Goal: Information Seeking & Learning: Learn about a topic

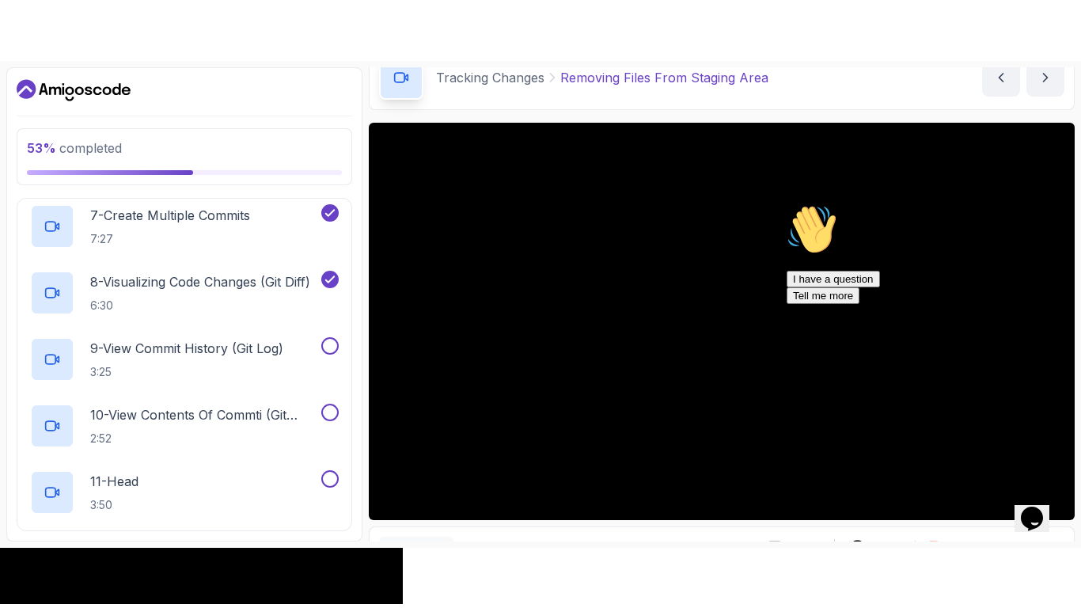
scroll to position [168, 0]
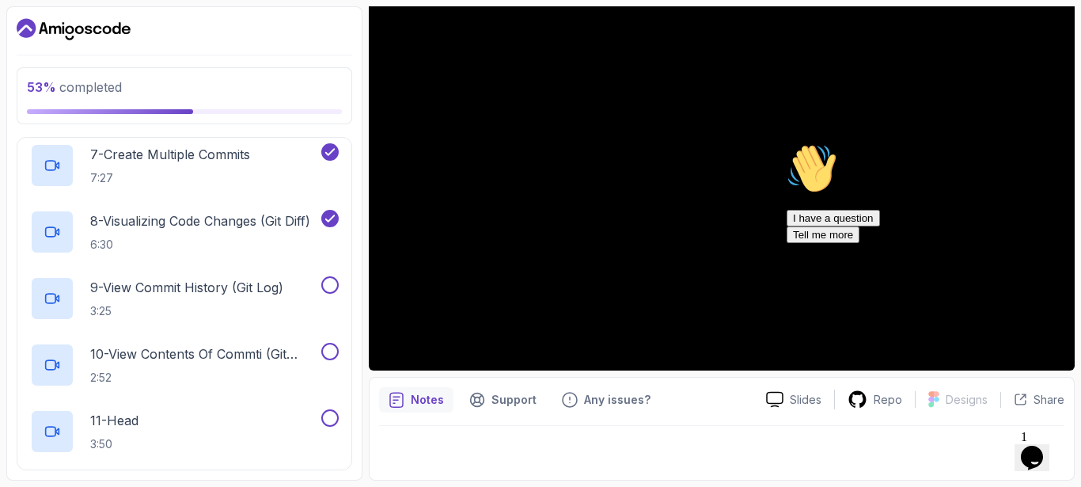
click at [1065, 243] on div "Hi! How can we help? I have a question Tell me more" at bounding box center [929, 193] width 285 height 100
click at [1062, 243] on div "Hi! How can we help? I have a question Tell me more" at bounding box center [929, 193] width 285 height 100
click at [787, 143] on icon "Chat attention grabber" at bounding box center [787, 143] width 0 height 0
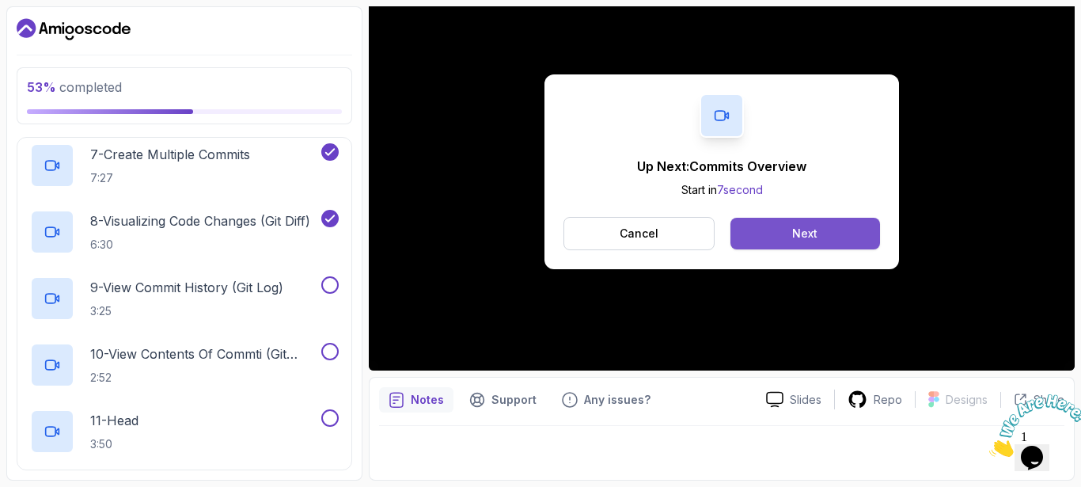
click at [825, 239] on button "Next" at bounding box center [806, 234] width 150 height 32
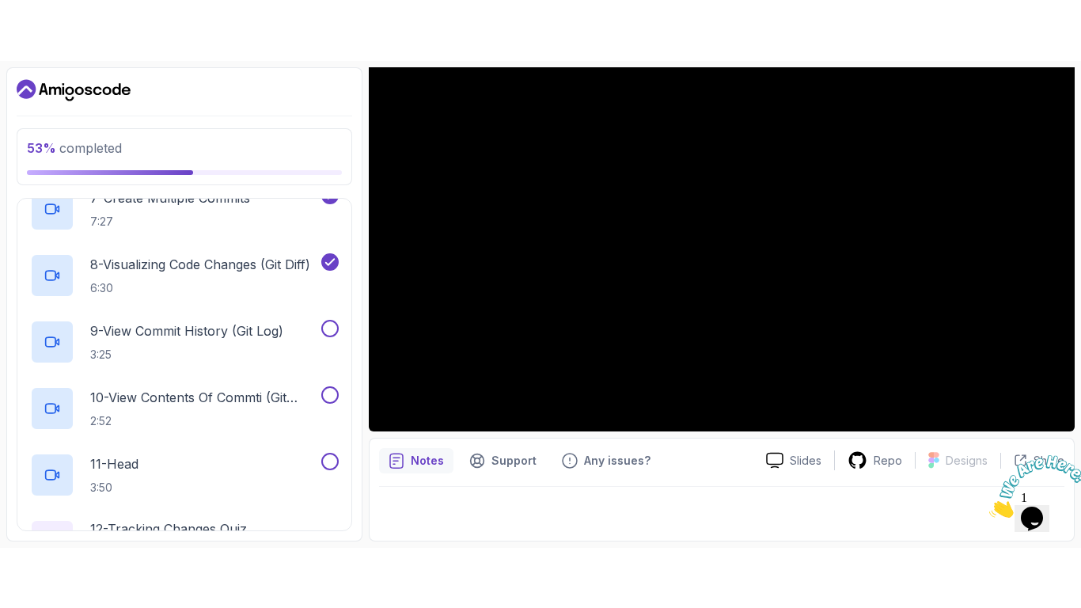
scroll to position [691, 0]
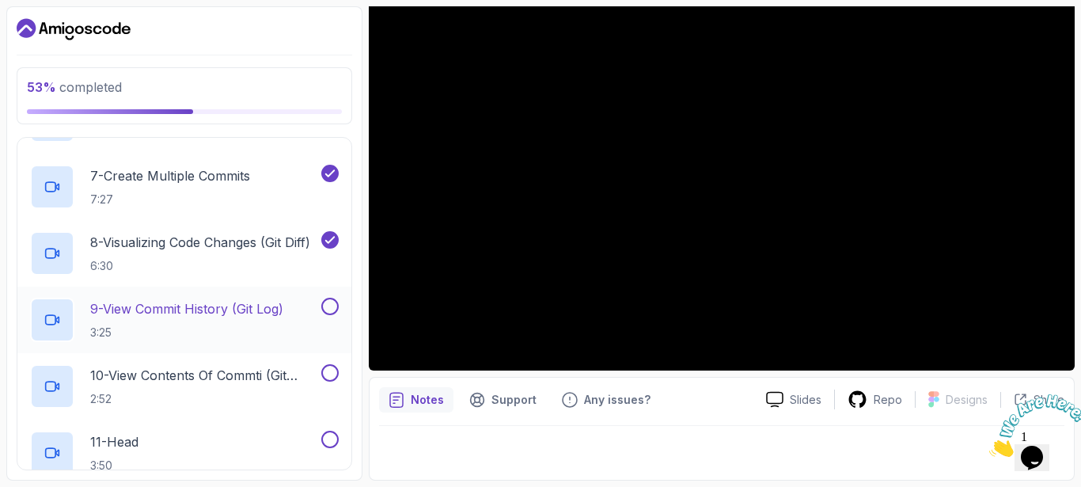
click at [276, 321] on h2 "9 - View Commit History (Git Log) 3:25" at bounding box center [186, 319] width 193 height 41
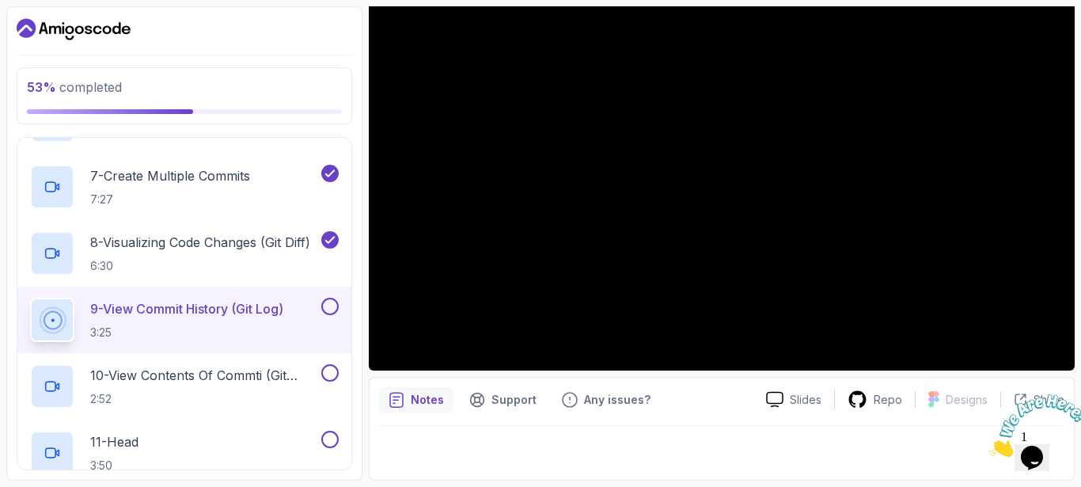
scroll to position [47, 0]
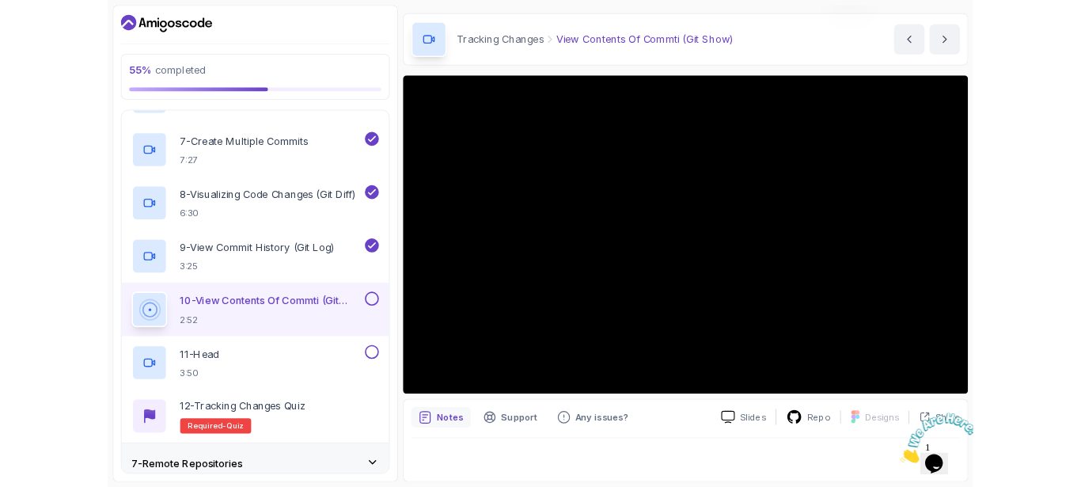
scroll to position [47, 0]
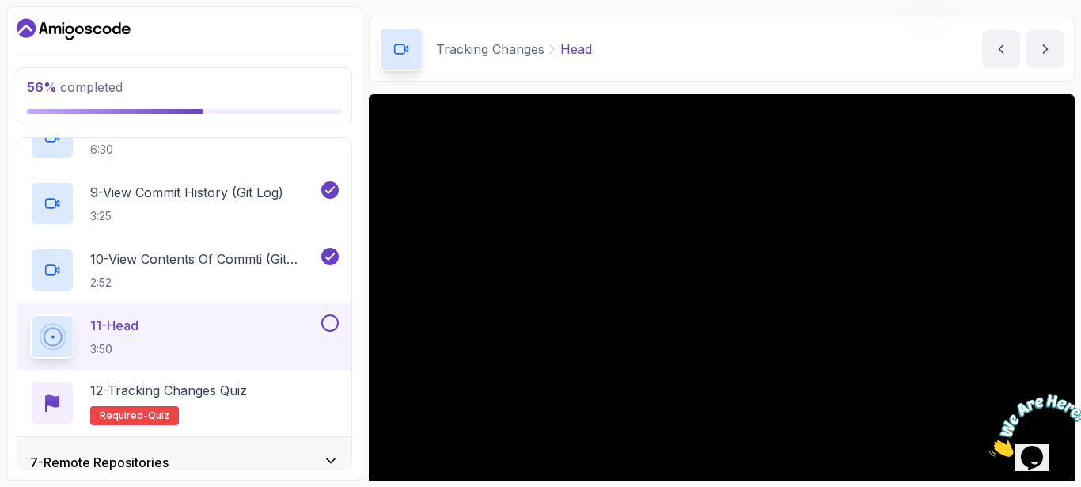
scroll to position [168, 0]
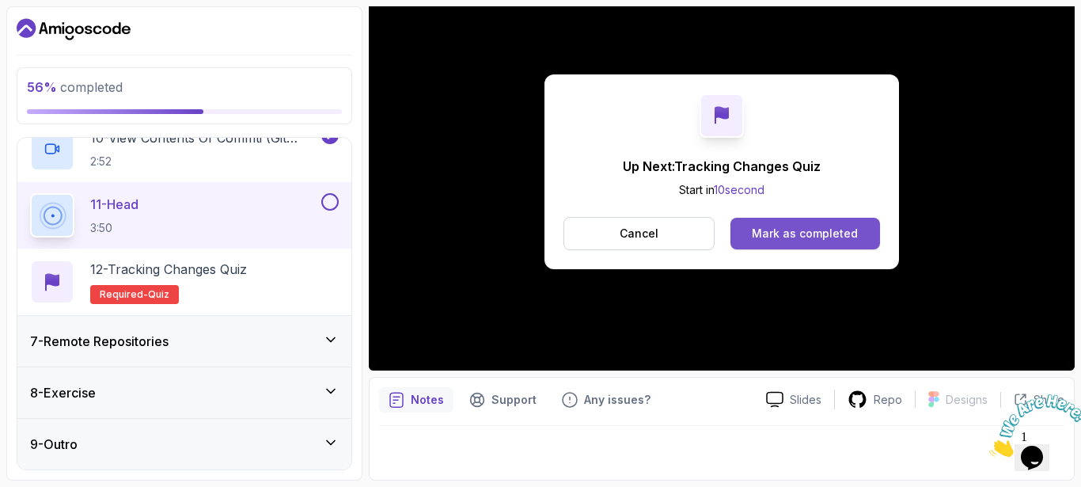
click at [816, 232] on div "Mark as completed" at bounding box center [805, 234] width 106 height 16
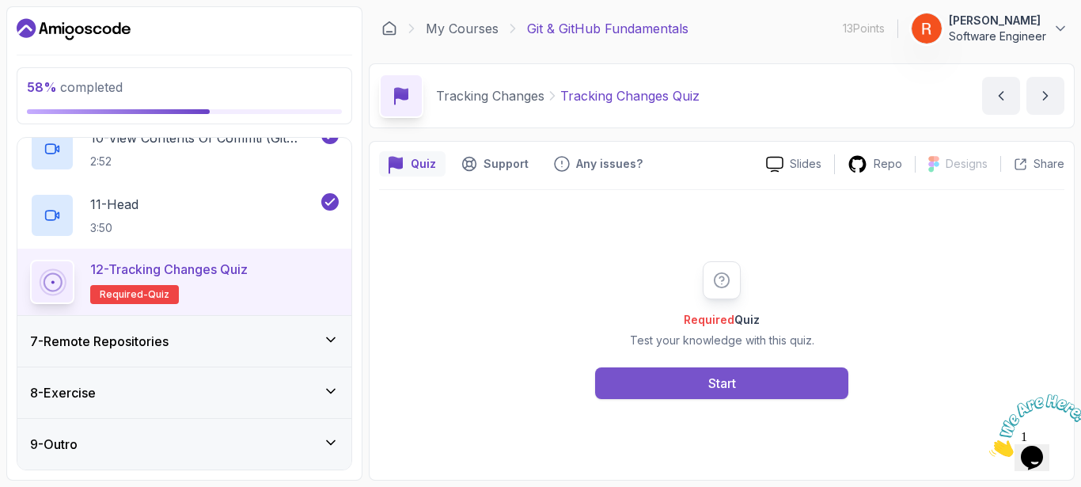
click at [682, 380] on button "Start" at bounding box center [721, 383] width 253 height 32
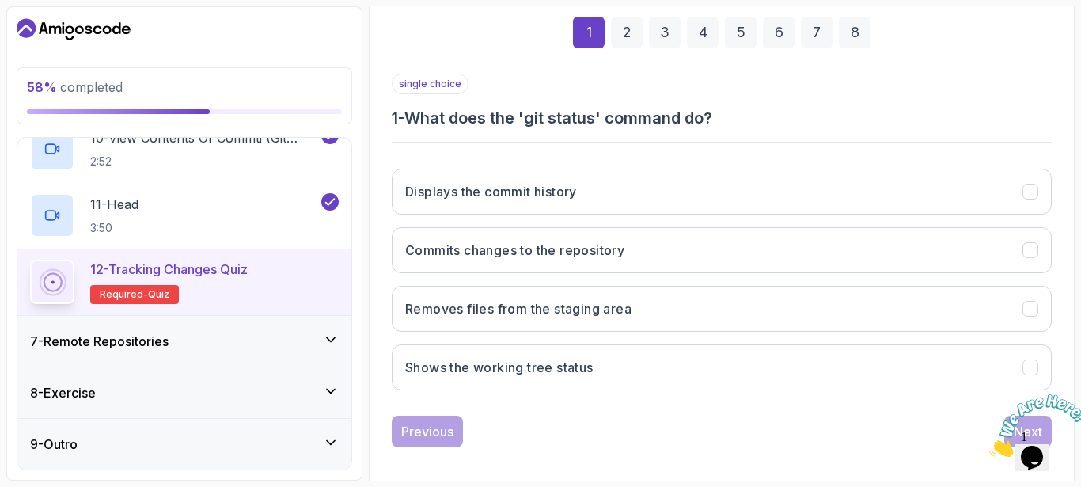
scroll to position [237, 0]
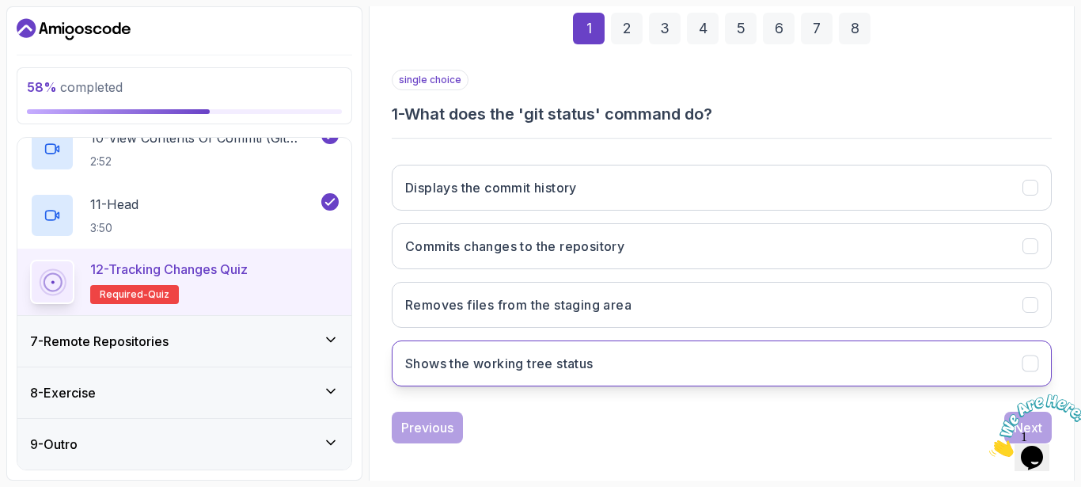
click at [672, 359] on button "Shows the working tree status" at bounding box center [722, 363] width 660 height 46
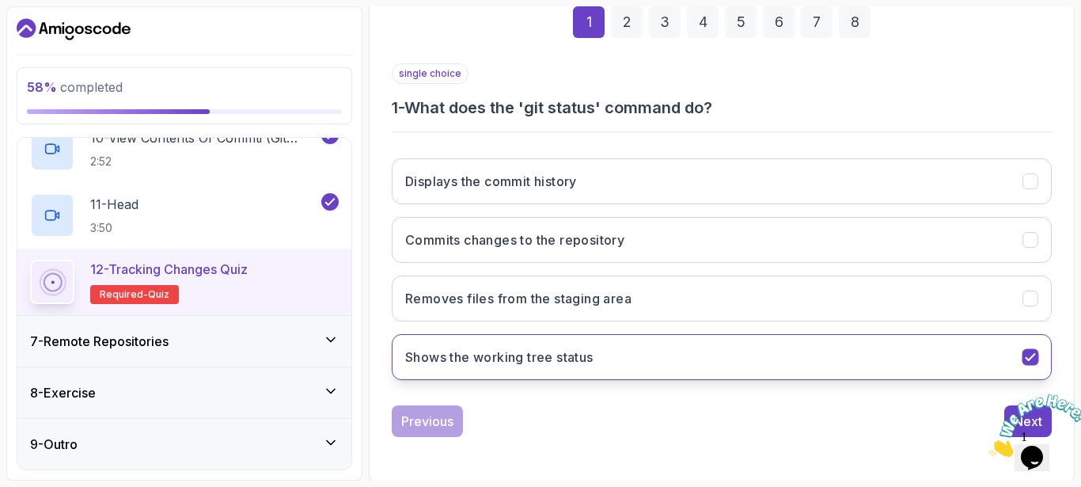
scroll to position [245, 0]
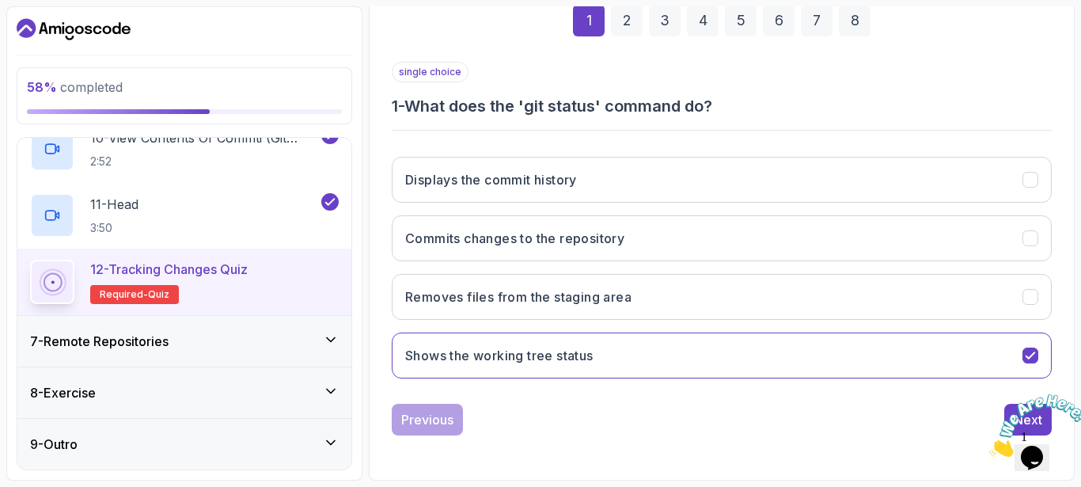
click at [990, 446] on icon "Close" at bounding box center [990, 452] width 0 height 13
click at [1016, 408] on button "Next" at bounding box center [1028, 420] width 47 height 32
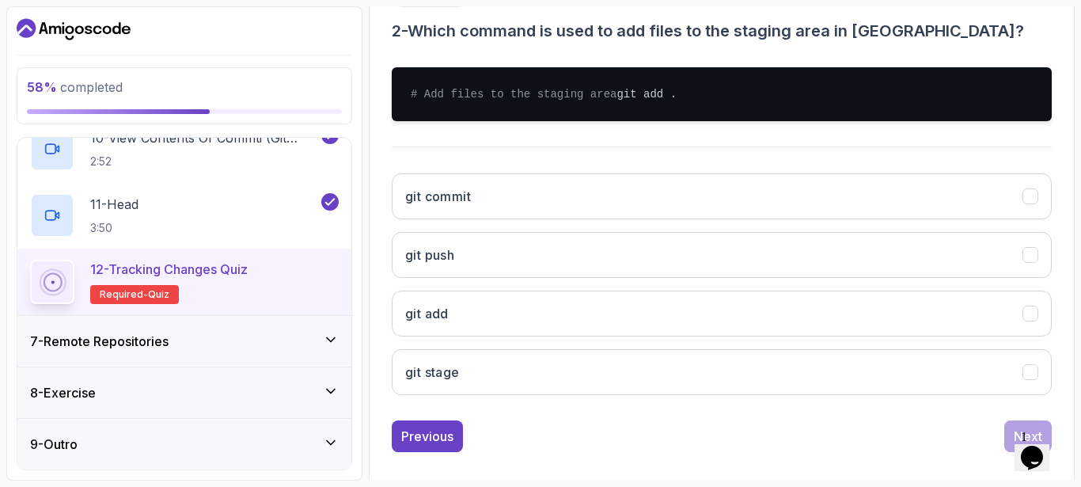
scroll to position [325, 0]
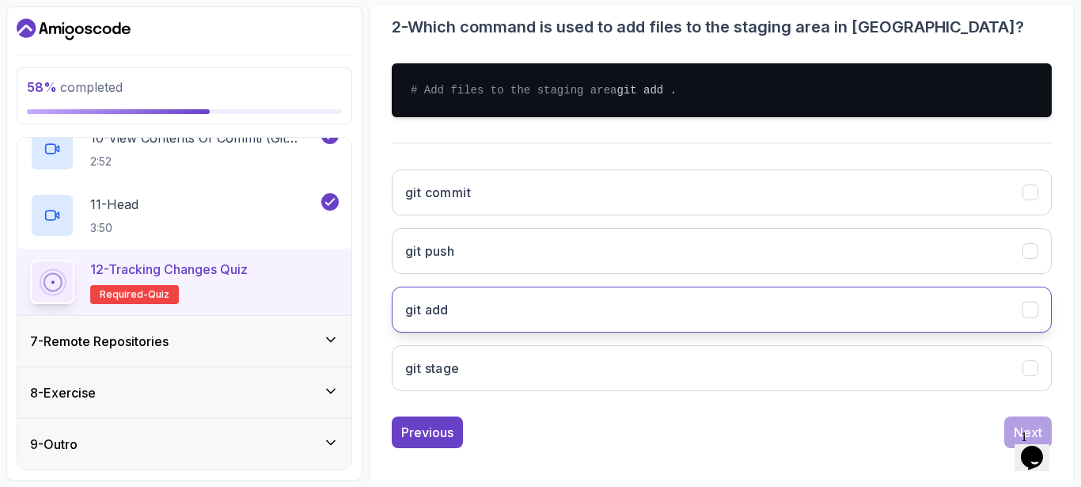
click at [619, 319] on button "git add" at bounding box center [722, 310] width 660 height 46
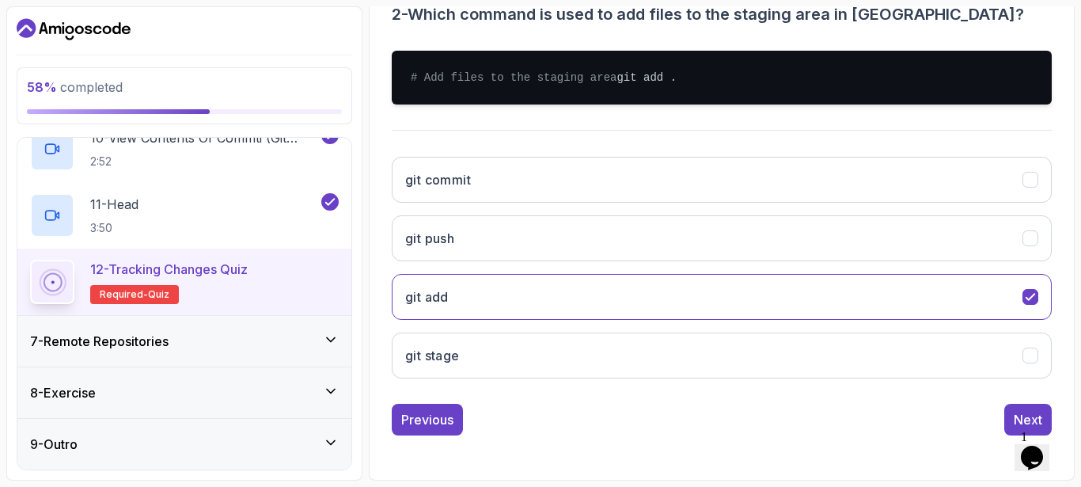
scroll to position [353, 0]
click at [1007, 415] on button "Next" at bounding box center [1028, 420] width 47 height 32
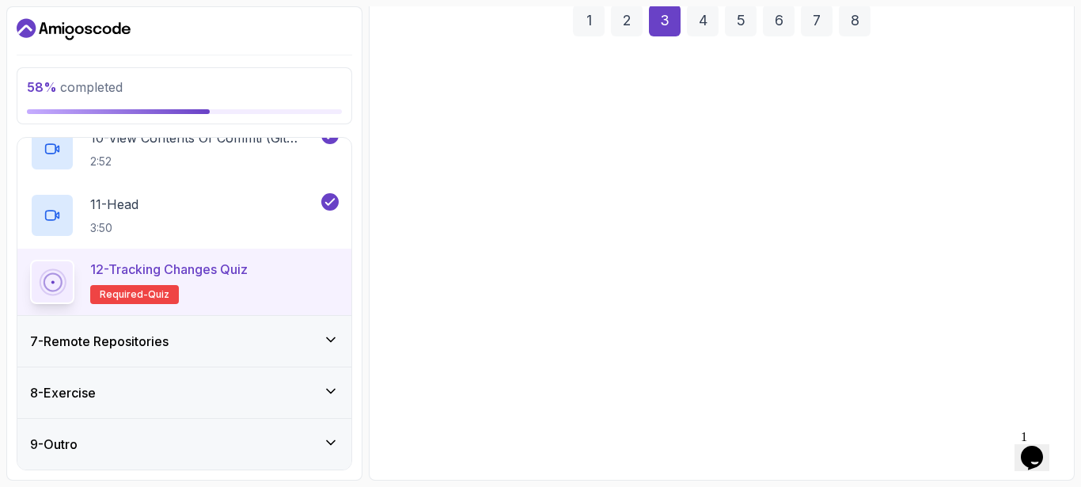
scroll to position [245, 0]
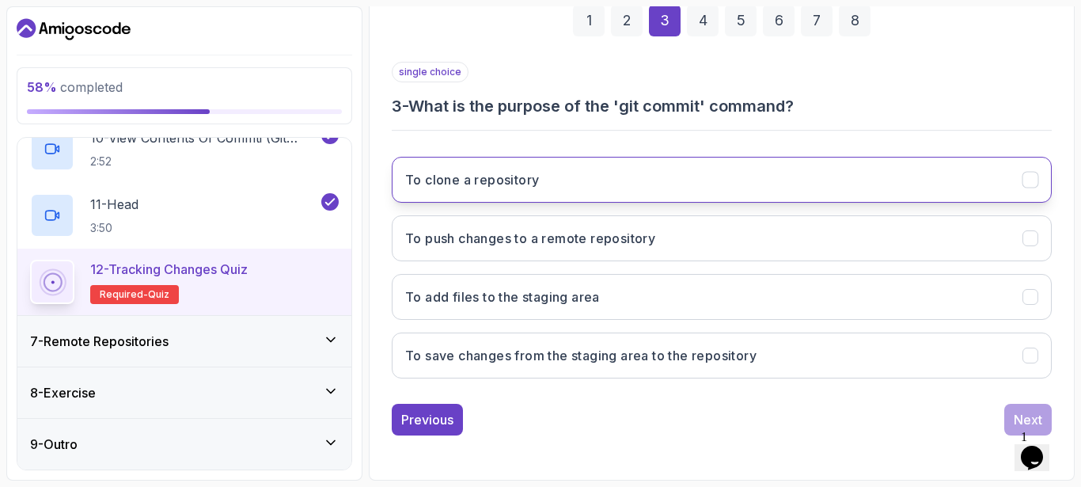
click at [679, 161] on button "To clone a repository" at bounding box center [722, 180] width 660 height 46
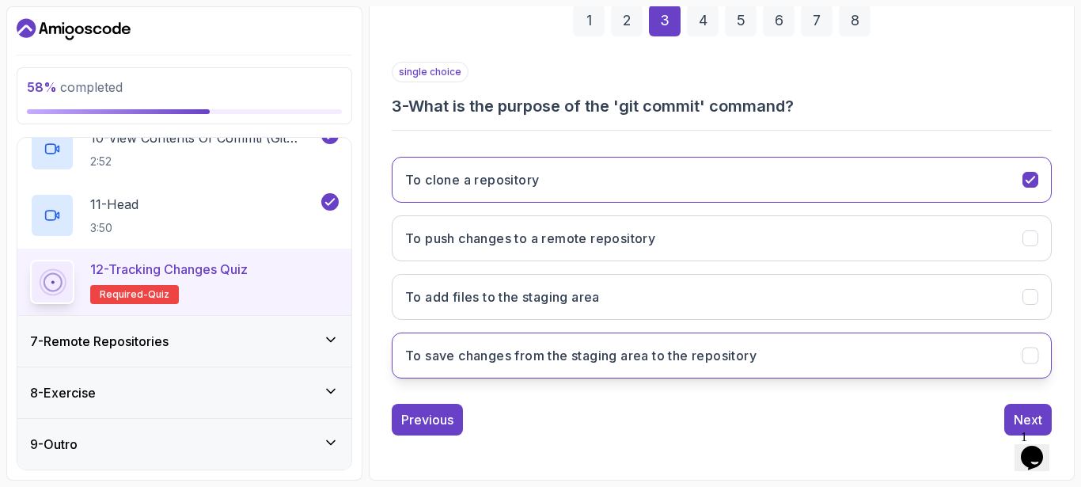
click at [832, 346] on button "To save changes from the staging area to the repository" at bounding box center [722, 355] width 660 height 46
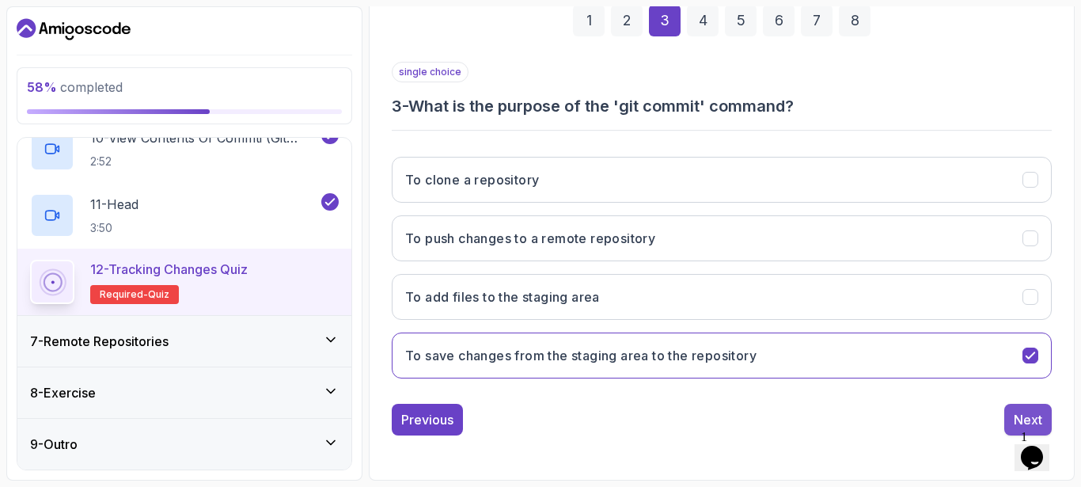
click at [1016, 408] on button "Next" at bounding box center [1028, 420] width 47 height 32
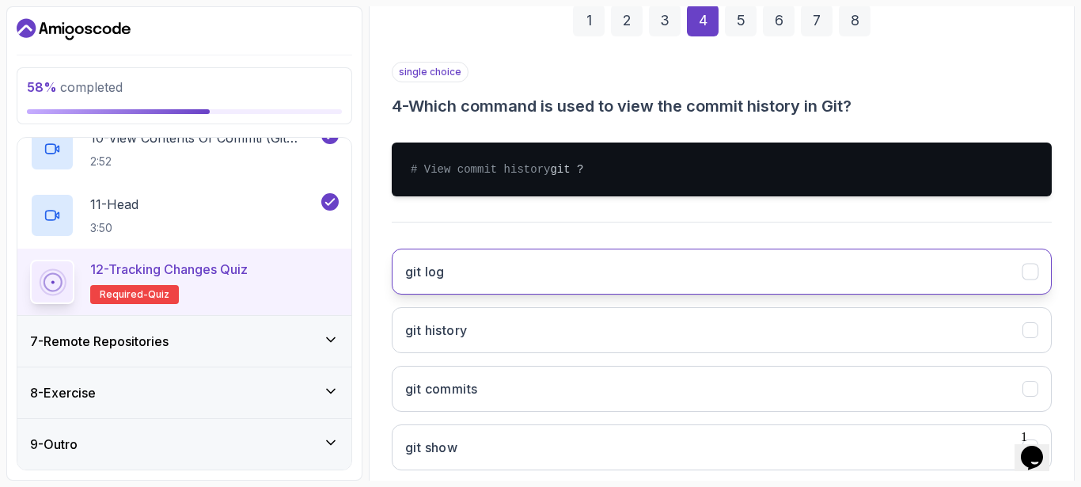
click at [749, 286] on button "git log" at bounding box center [722, 272] width 660 height 46
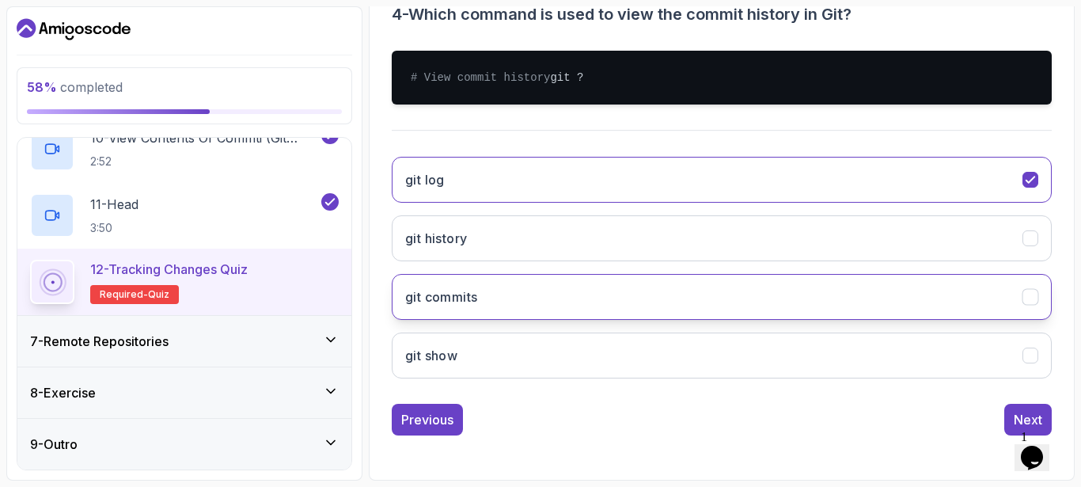
scroll to position [353, 0]
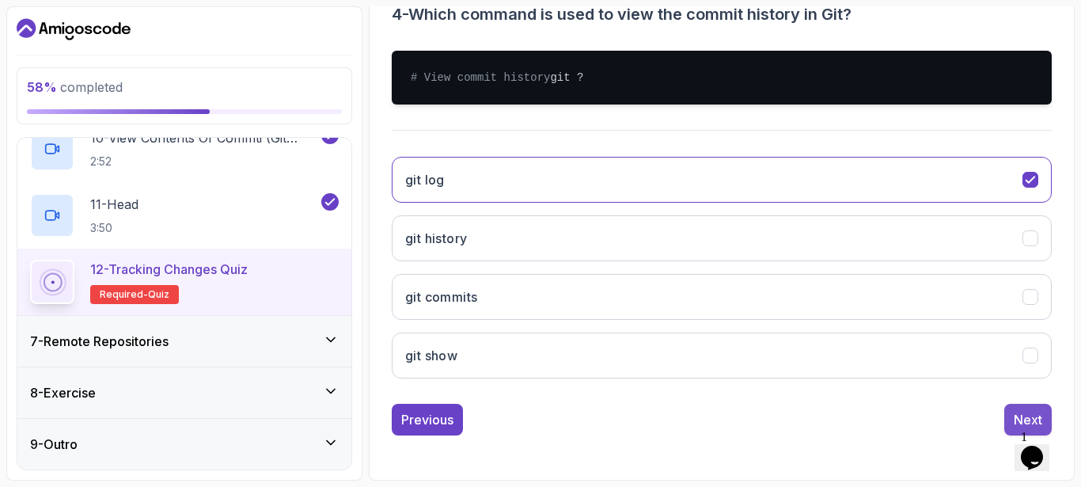
click at [1016, 409] on button "Next" at bounding box center [1028, 420] width 47 height 32
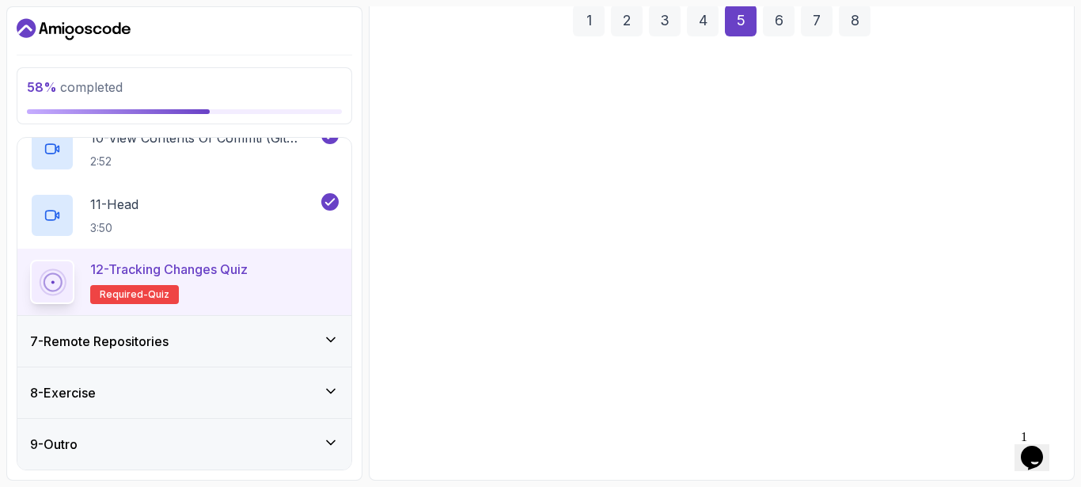
scroll to position [245, 0]
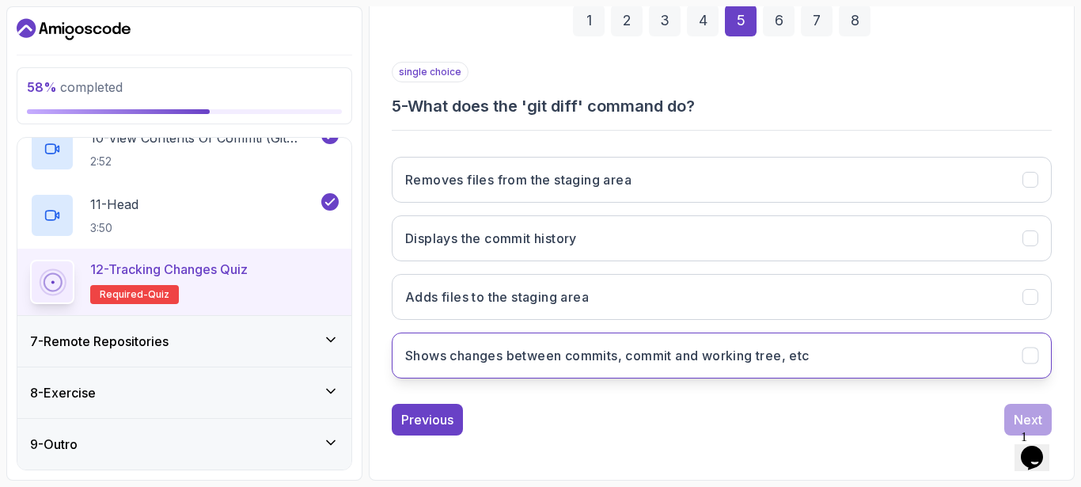
click at [720, 359] on h3 "Shows changes between commits, commit and working tree, etc" at bounding box center [607, 355] width 405 height 19
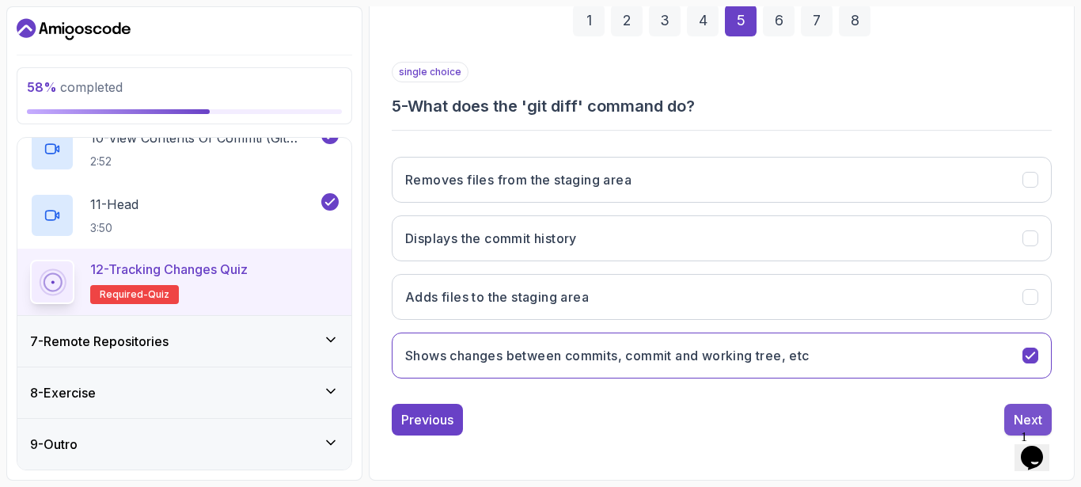
click at [1010, 411] on button "Next" at bounding box center [1028, 420] width 47 height 32
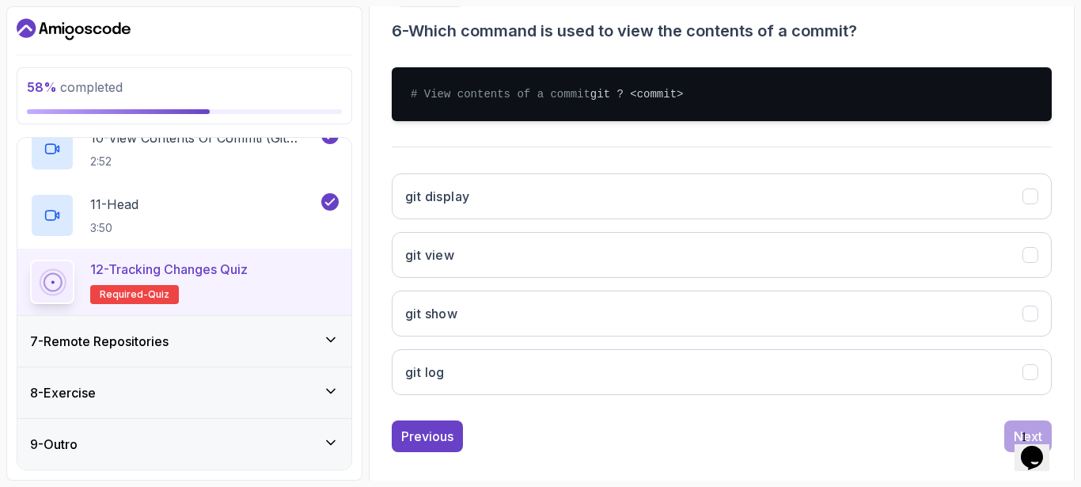
scroll to position [325, 0]
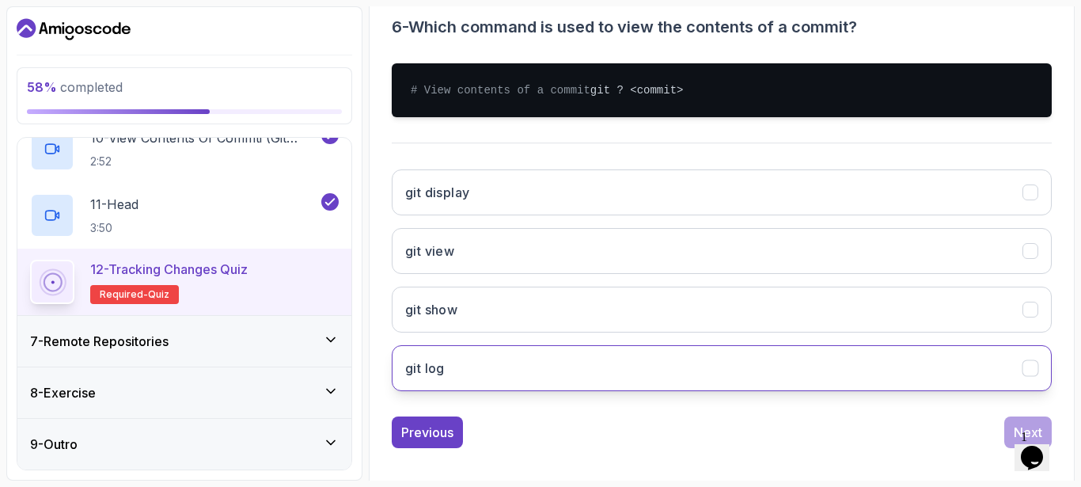
click at [731, 373] on button "git log" at bounding box center [722, 368] width 660 height 46
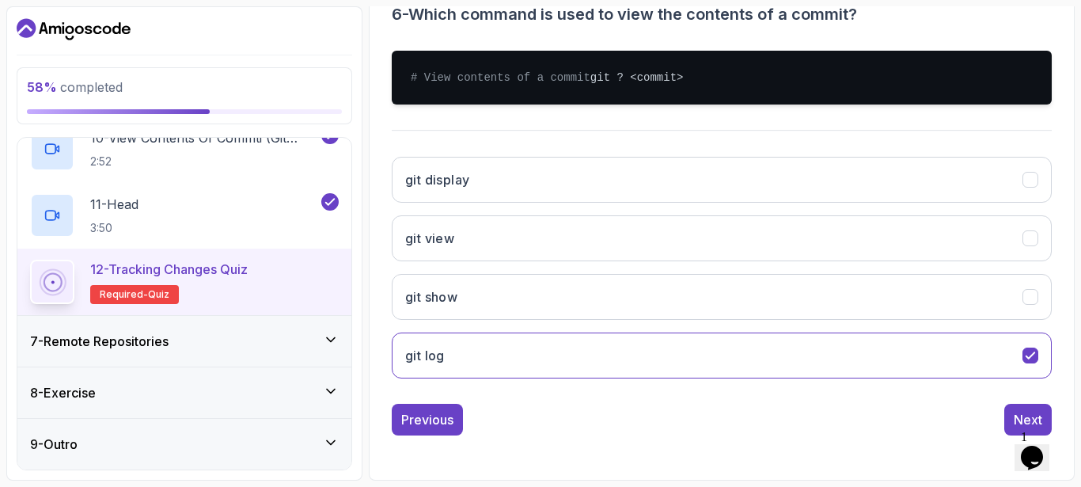
scroll to position [353, 0]
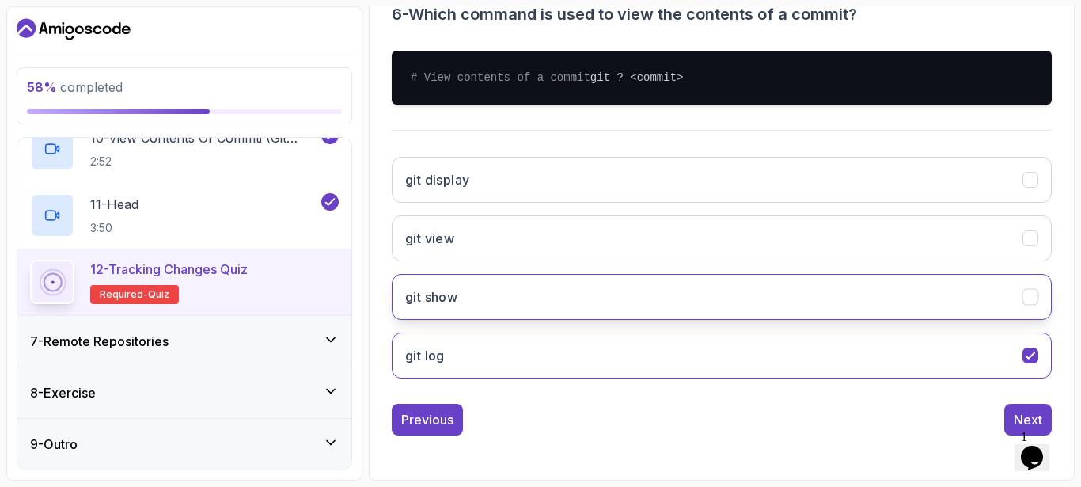
click at [660, 297] on button "git show" at bounding box center [722, 297] width 660 height 46
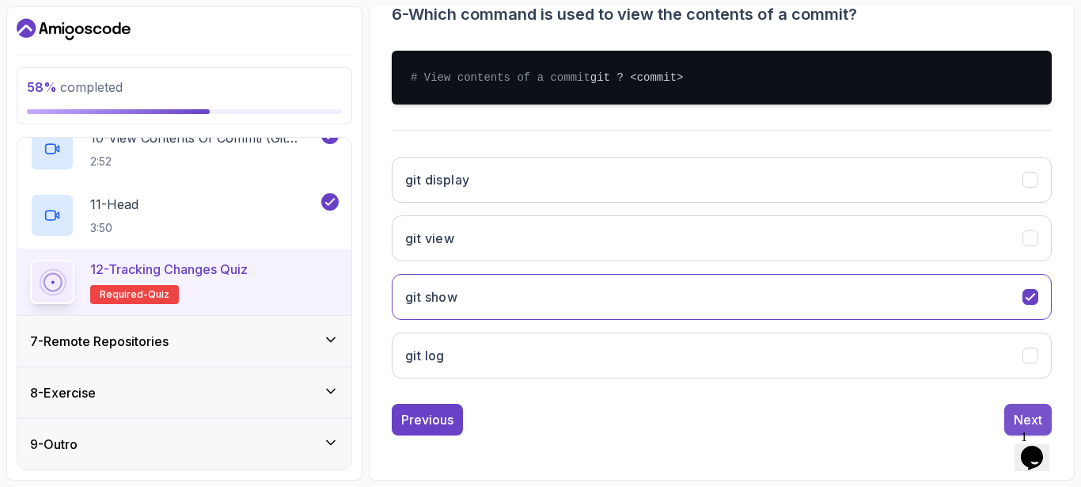
click at [1023, 415] on div "Next" at bounding box center [1028, 419] width 28 height 19
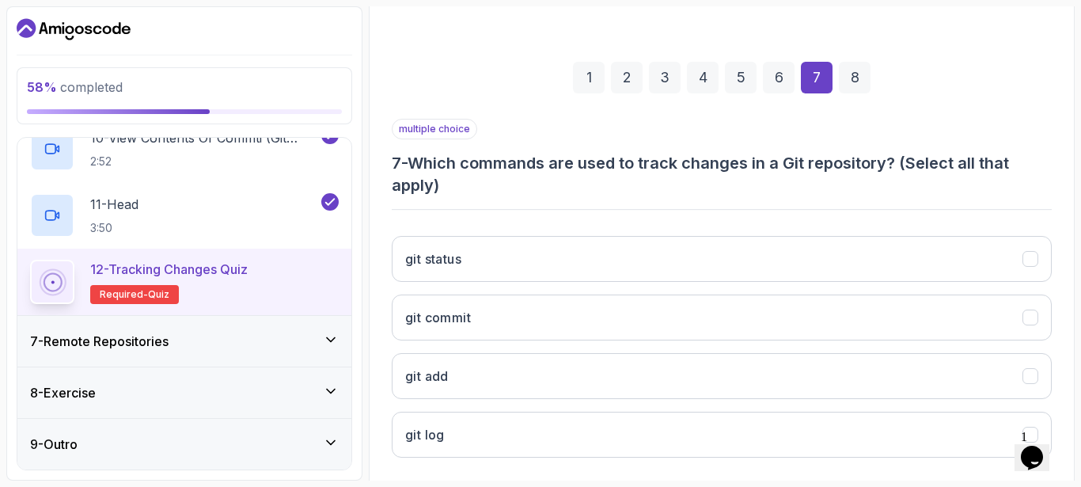
scroll to position [268, 0]
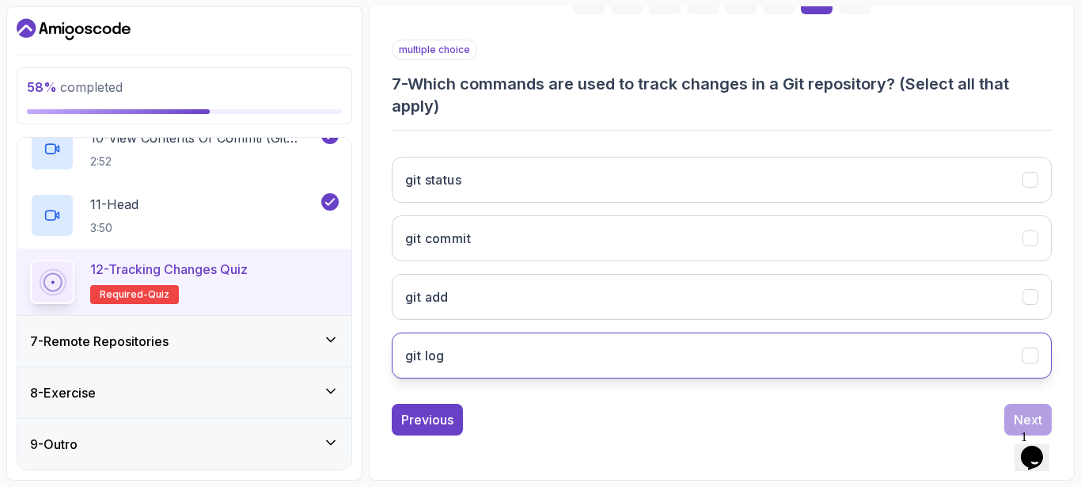
click at [660, 367] on button "git log" at bounding box center [722, 355] width 660 height 46
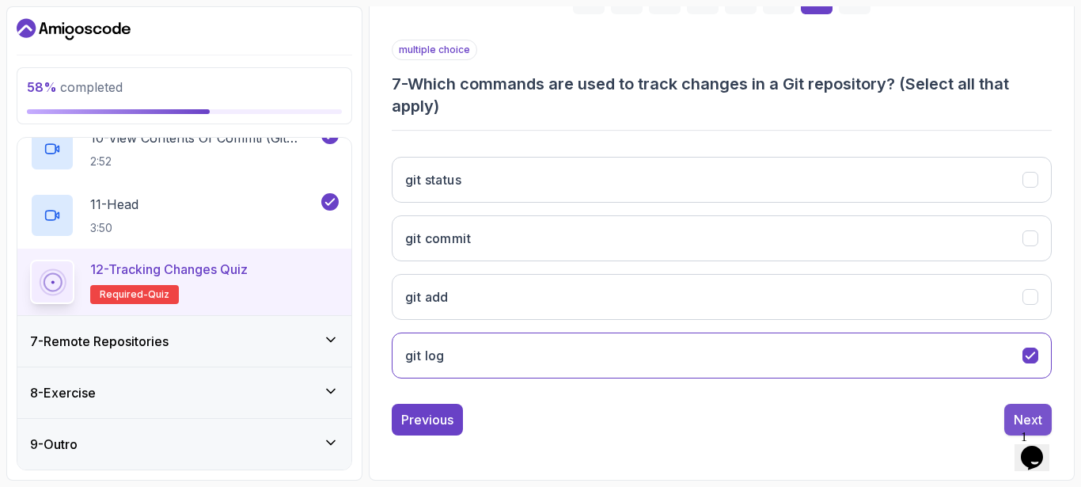
click at [1020, 409] on button "Next" at bounding box center [1028, 420] width 47 height 32
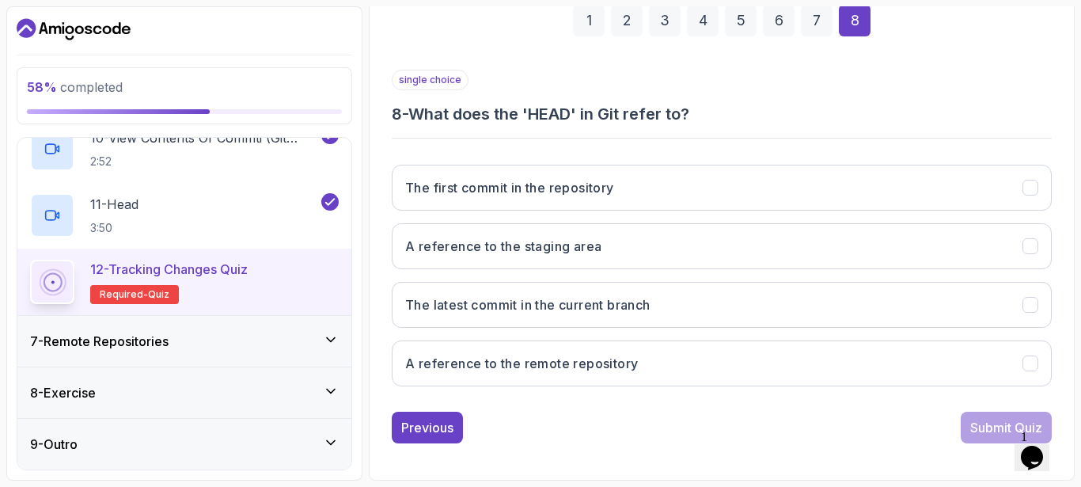
scroll to position [245, 0]
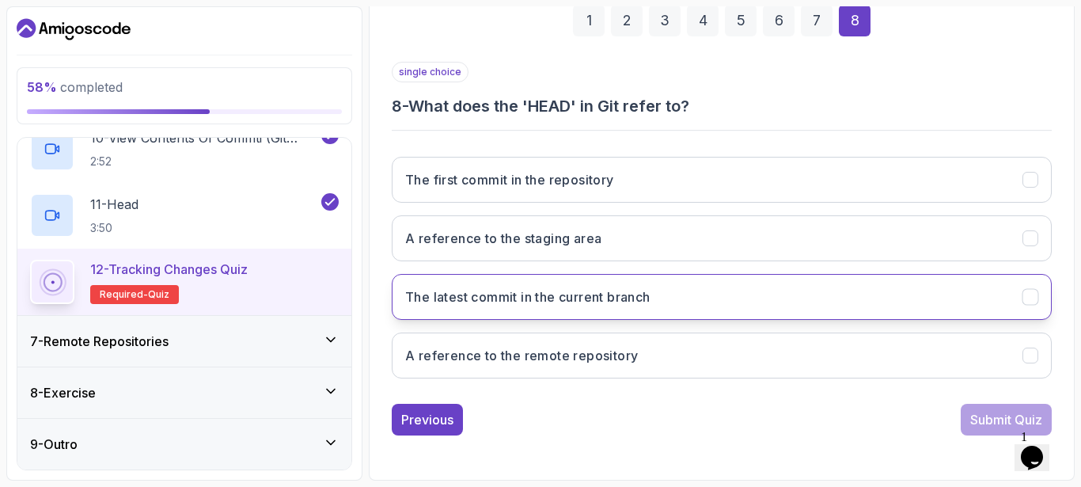
click at [623, 292] on h3 "The latest commit in the current branch" at bounding box center [527, 296] width 245 height 19
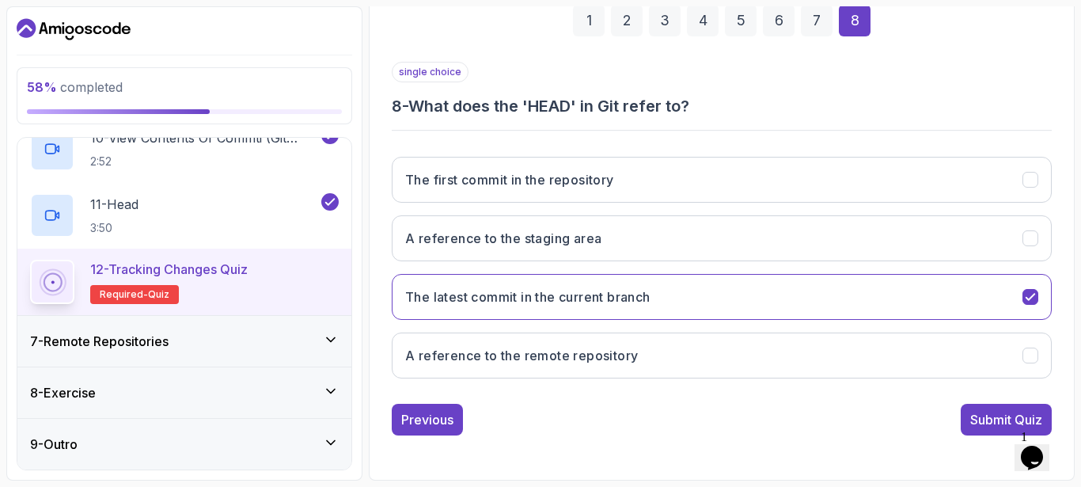
click at [952, 416] on div "Previous Submit Quiz" at bounding box center [722, 420] width 660 height 32
click at [962, 416] on button "Submit Quiz" at bounding box center [1006, 420] width 91 height 32
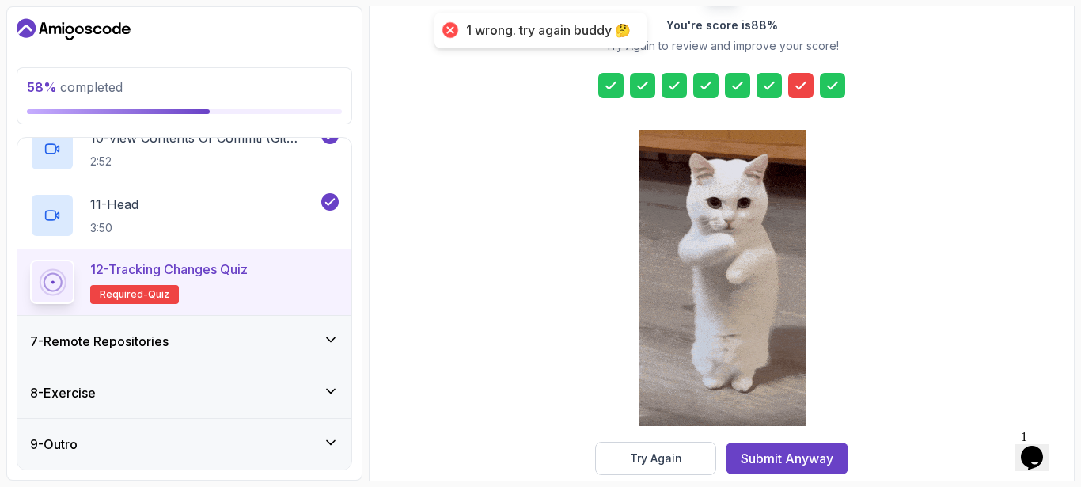
click at [801, 85] on icon at bounding box center [801, 86] width 16 height 16
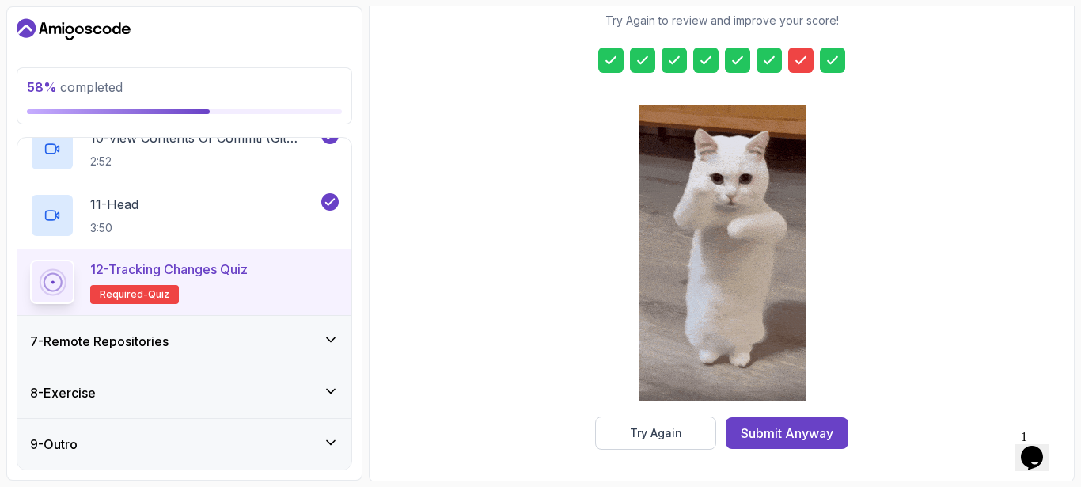
scroll to position [272, 0]
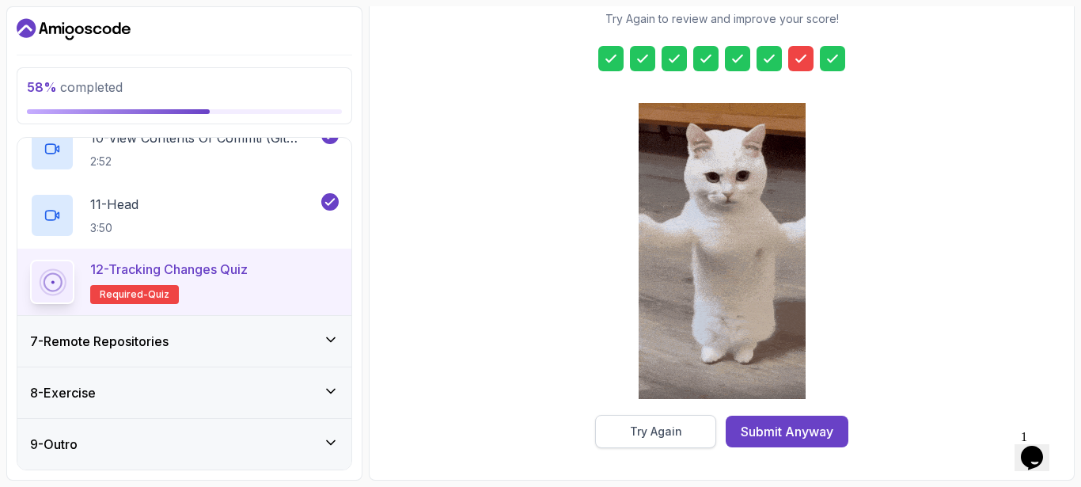
click at [676, 426] on div "Try Again" at bounding box center [656, 432] width 52 height 16
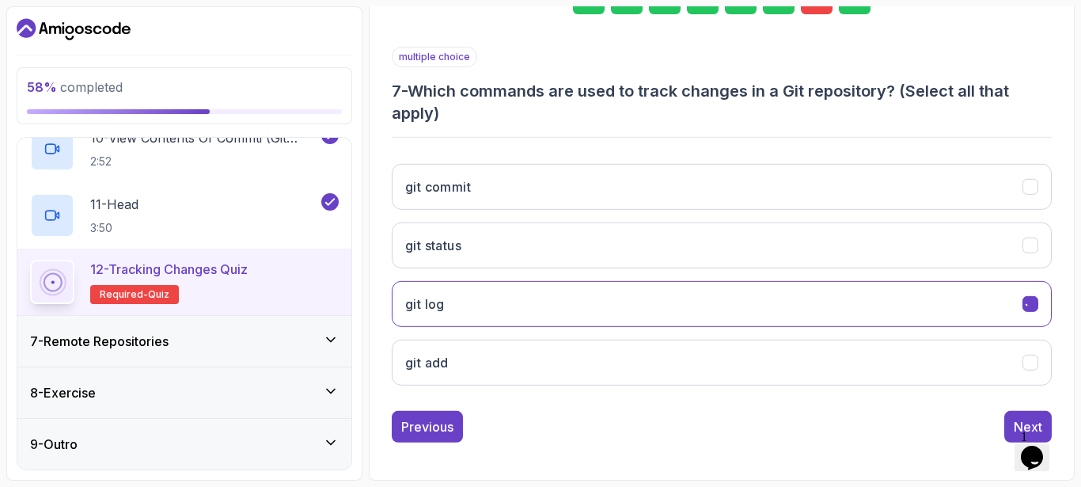
scroll to position [268, 0]
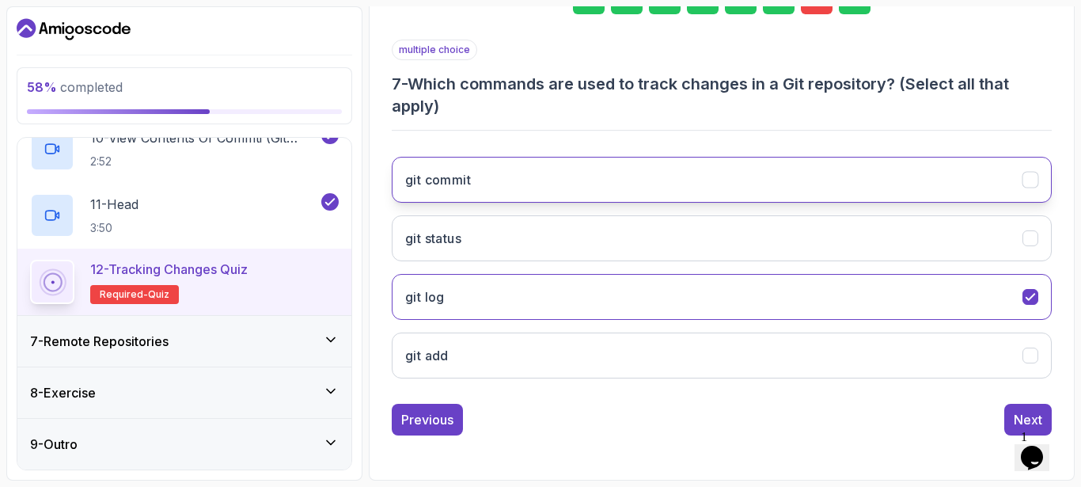
click at [791, 177] on button "git commit" at bounding box center [722, 180] width 660 height 46
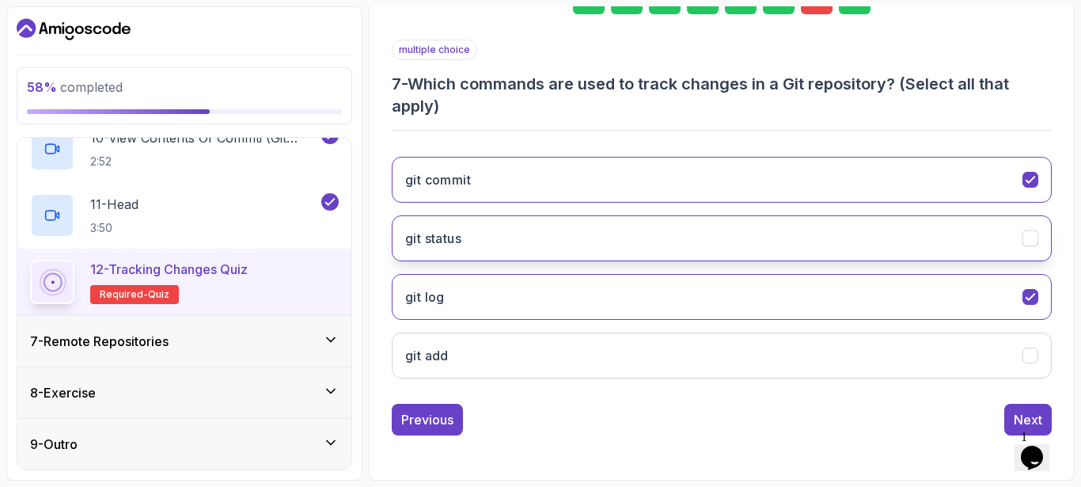
click at [777, 246] on button "git status" at bounding box center [722, 238] width 660 height 46
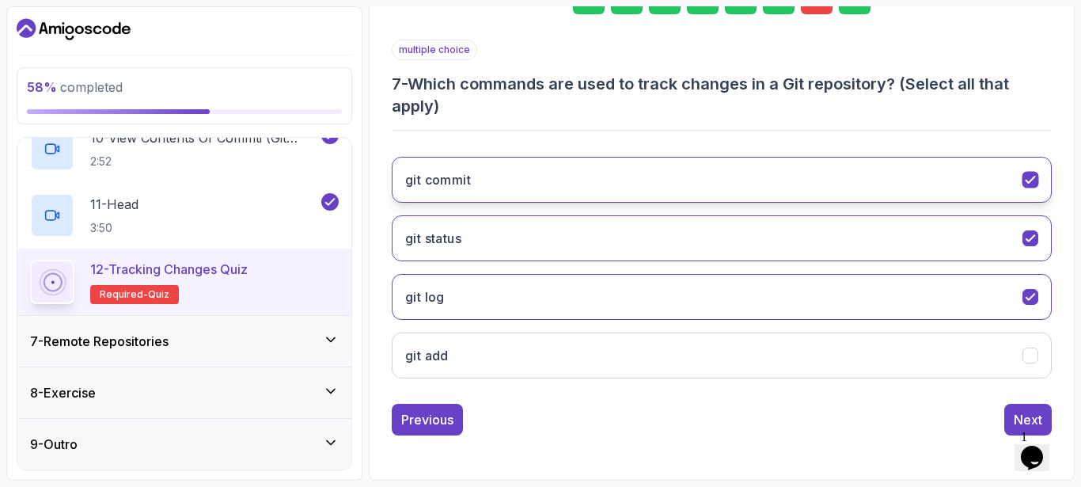
click at [921, 184] on button "git commit" at bounding box center [722, 180] width 660 height 46
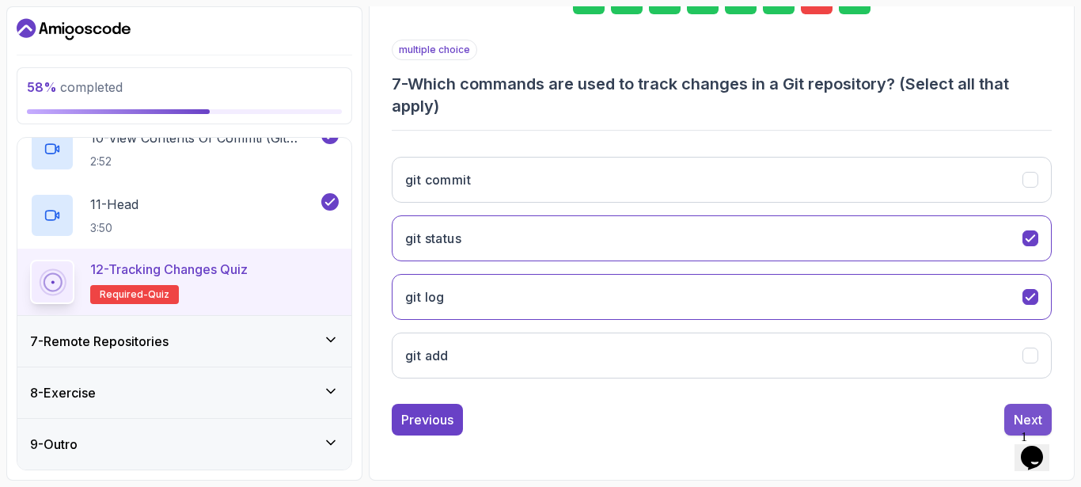
click at [1009, 414] on button "Next" at bounding box center [1028, 420] width 47 height 32
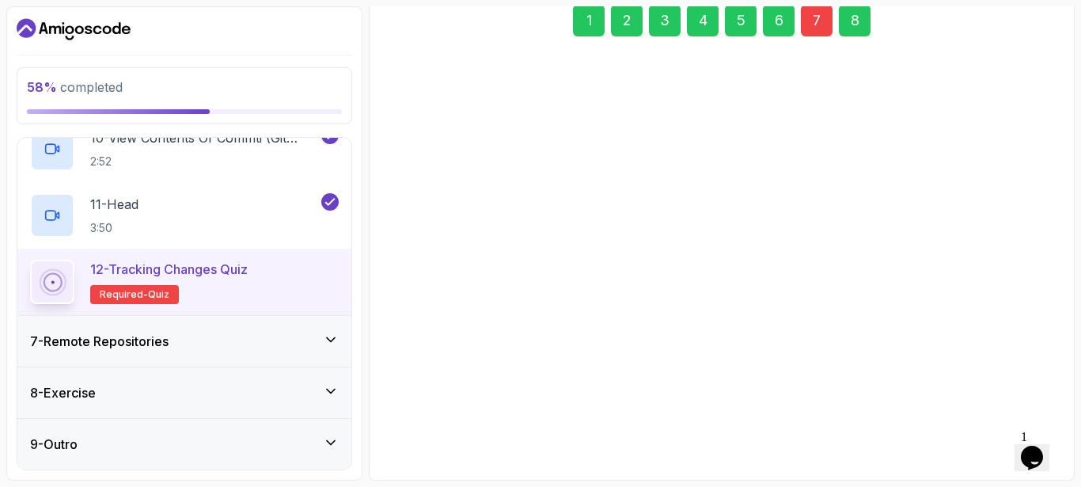
scroll to position [245, 0]
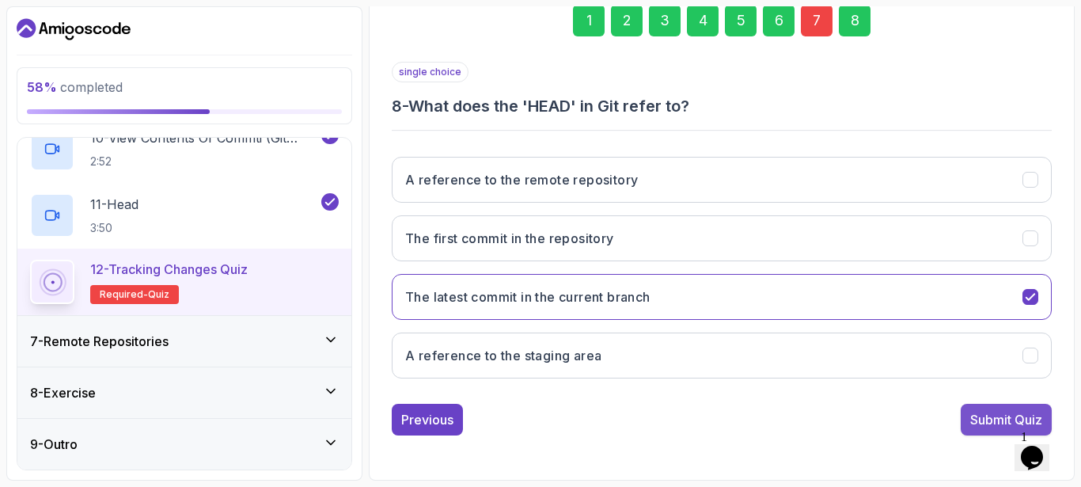
click at [1001, 411] on div "Submit Quiz" at bounding box center [1007, 419] width 72 height 19
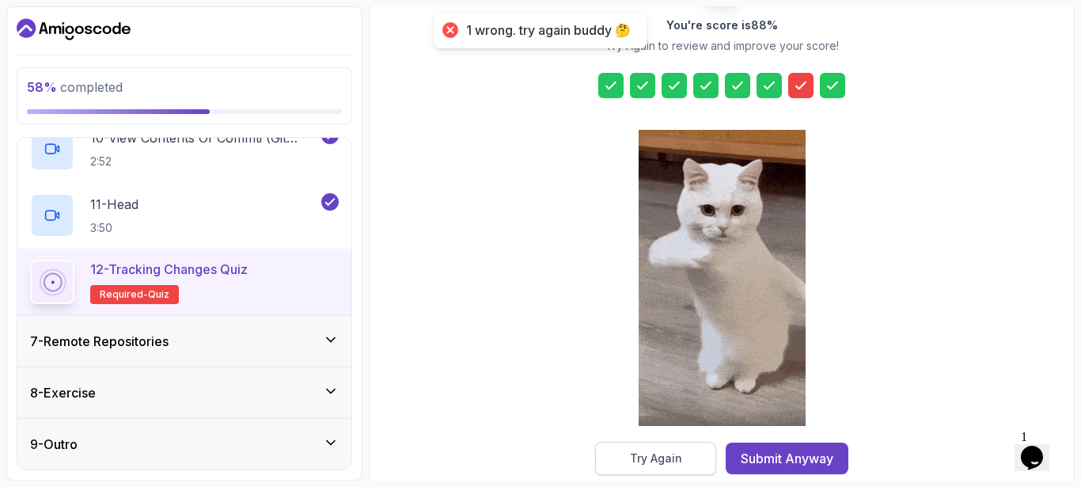
click at [676, 446] on button "Try Again" at bounding box center [655, 458] width 121 height 33
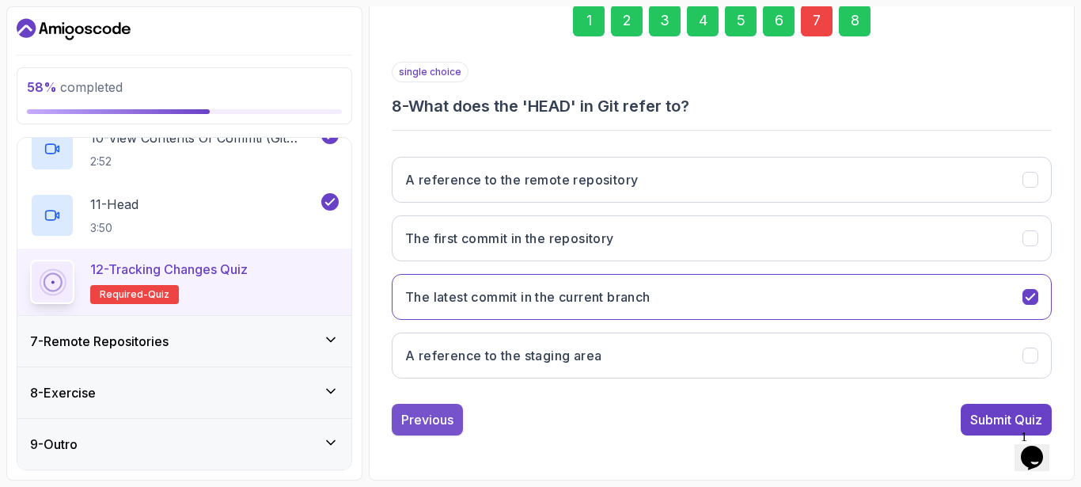
click at [455, 407] on button "Previous" at bounding box center [427, 420] width 71 height 32
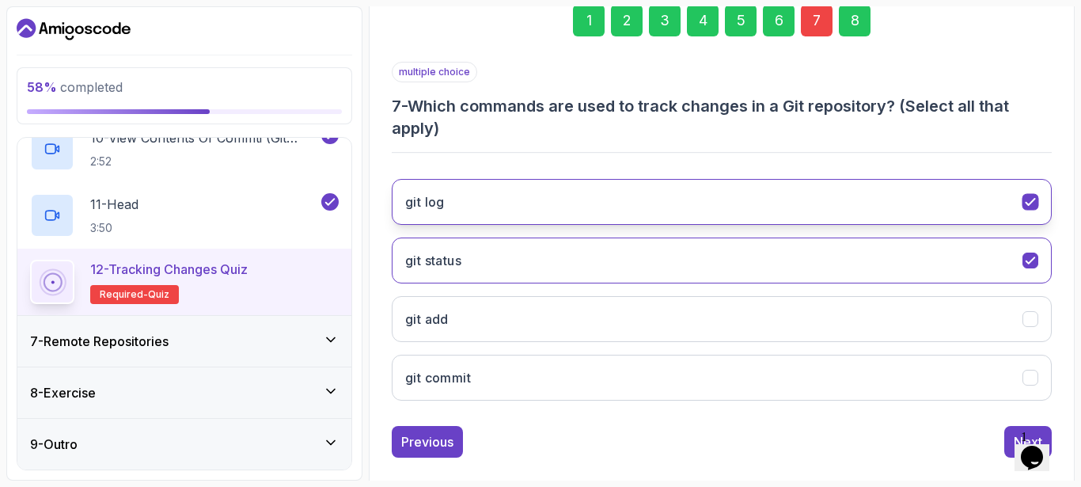
click at [959, 207] on button "git log" at bounding box center [722, 202] width 660 height 46
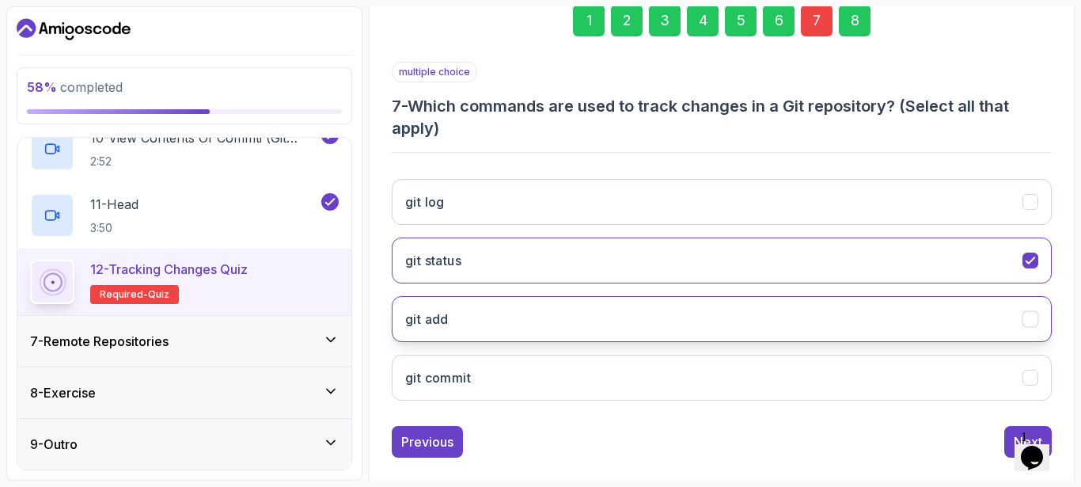
click at [887, 314] on button "git add" at bounding box center [722, 319] width 660 height 46
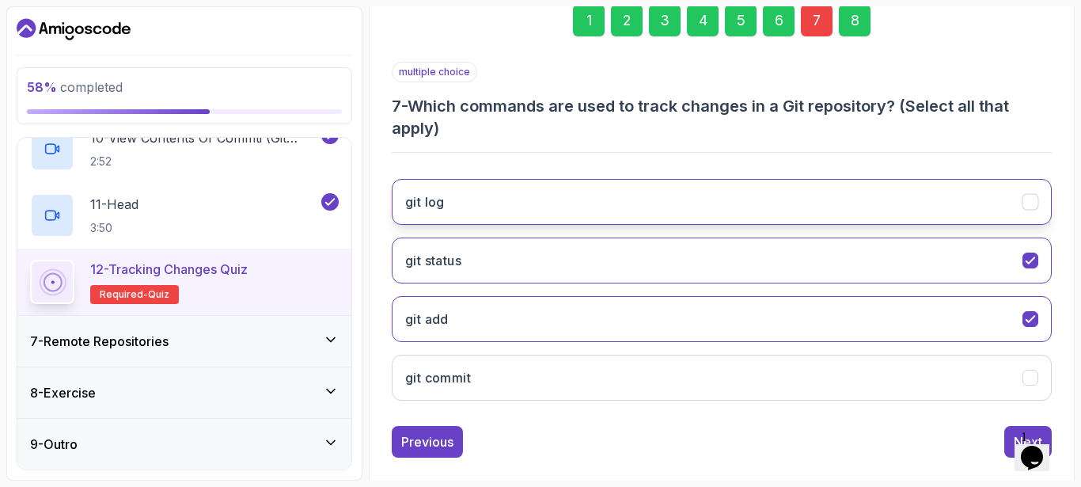
click at [940, 195] on button "git log" at bounding box center [722, 202] width 660 height 46
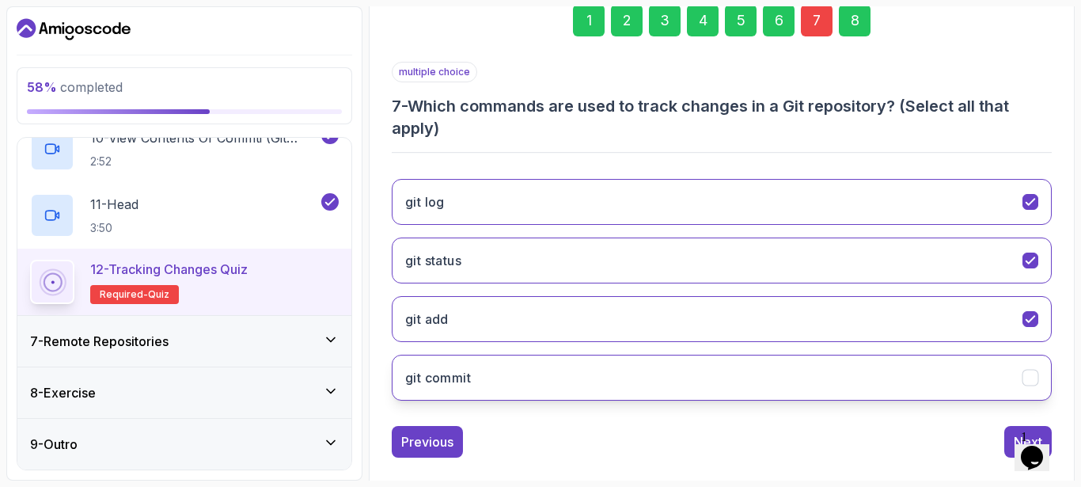
scroll to position [268, 0]
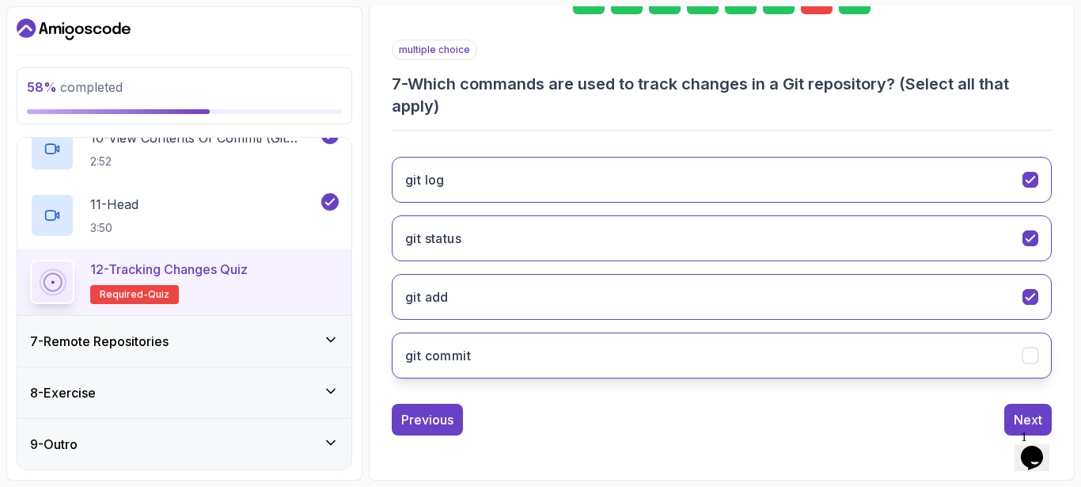
click at [781, 365] on button "git commit" at bounding box center [722, 355] width 660 height 46
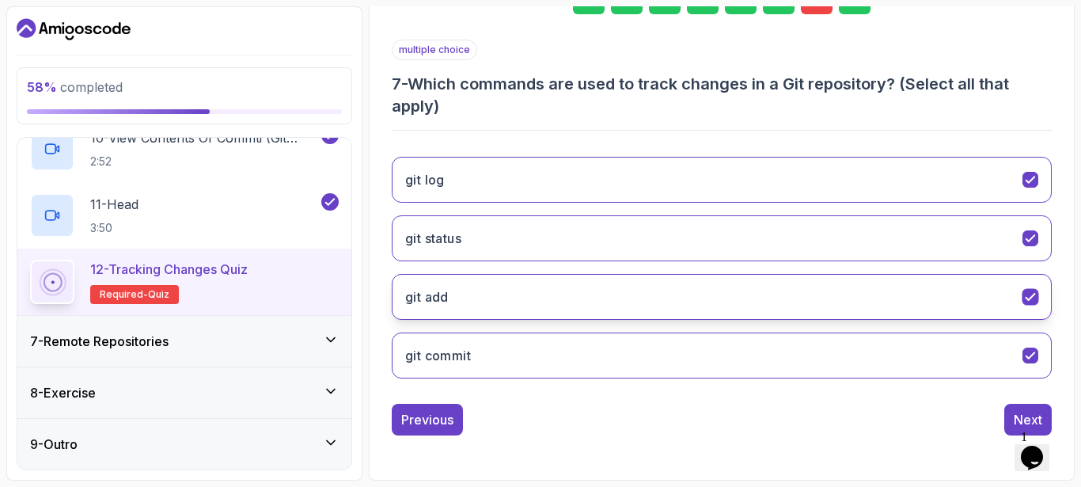
click at [797, 282] on button "git add" at bounding box center [722, 297] width 660 height 46
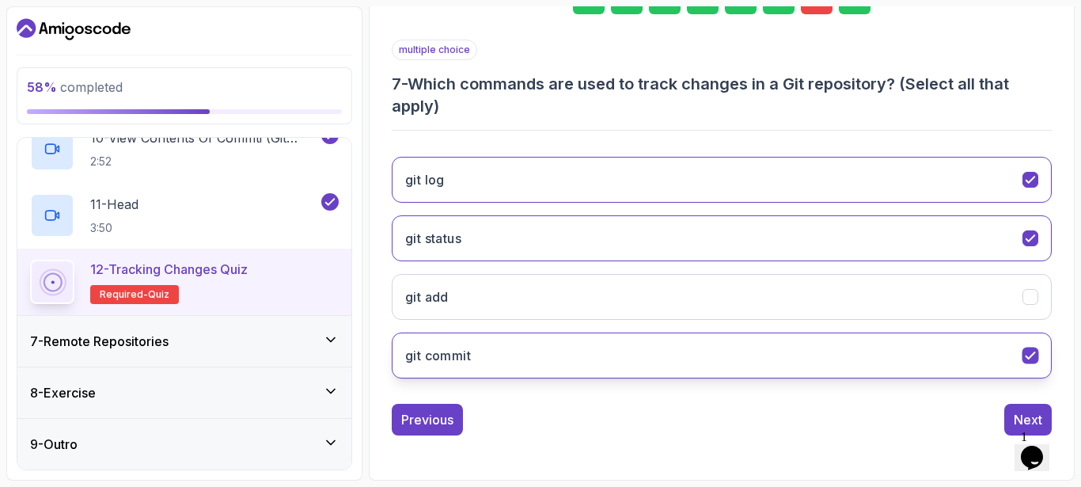
click at [646, 348] on button "git commit" at bounding box center [722, 355] width 660 height 46
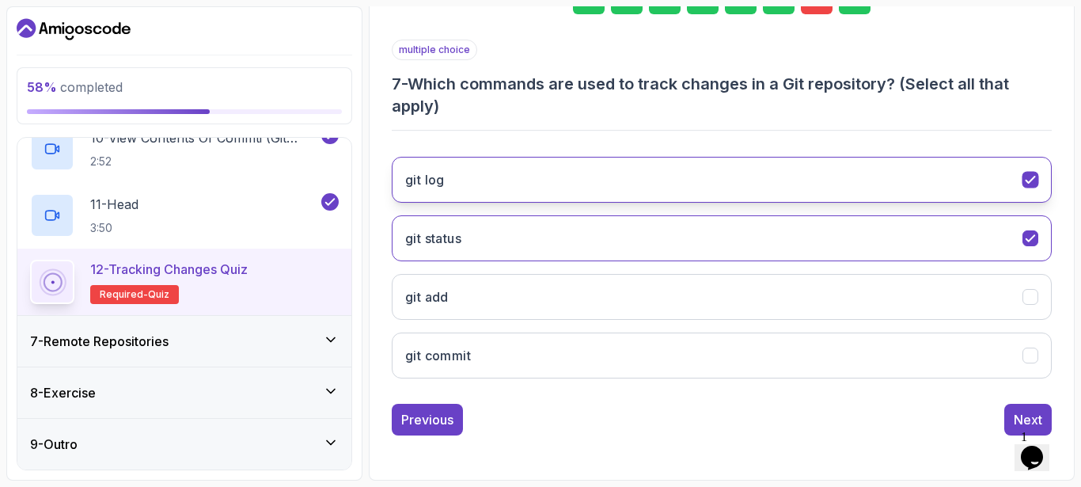
click at [793, 184] on button "git log" at bounding box center [722, 180] width 660 height 46
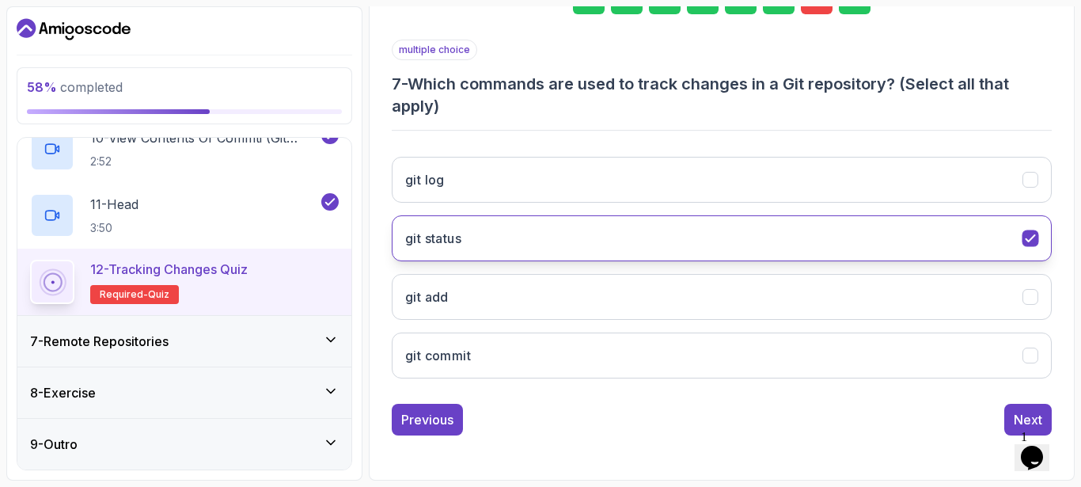
click at [744, 235] on button "git status" at bounding box center [722, 238] width 660 height 46
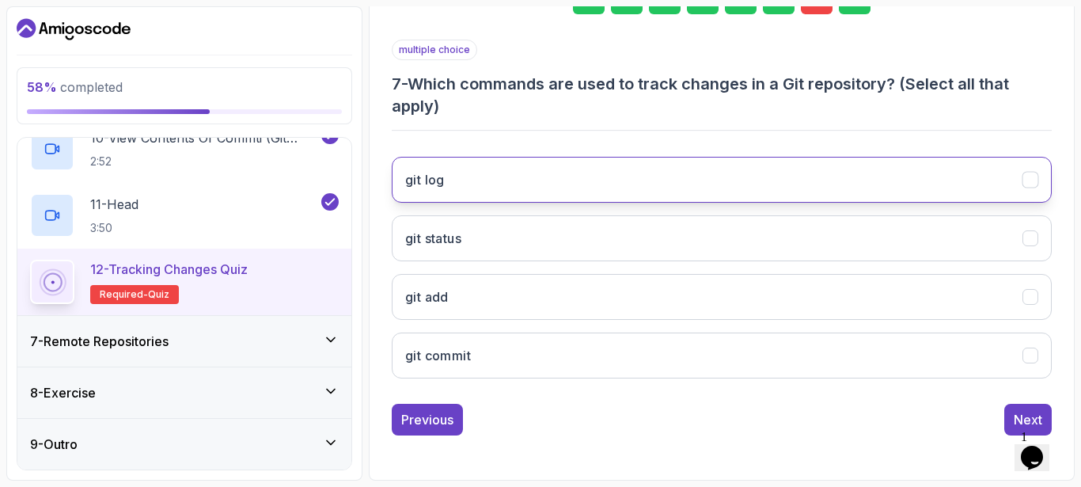
click at [768, 180] on button "git log" at bounding box center [722, 180] width 660 height 46
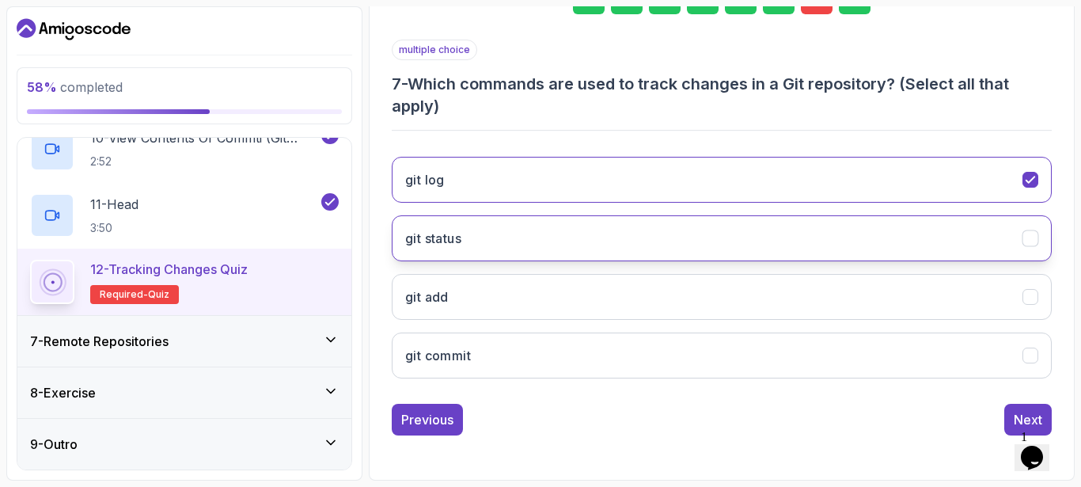
click at [744, 234] on button "git status" at bounding box center [722, 238] width 660 height 46
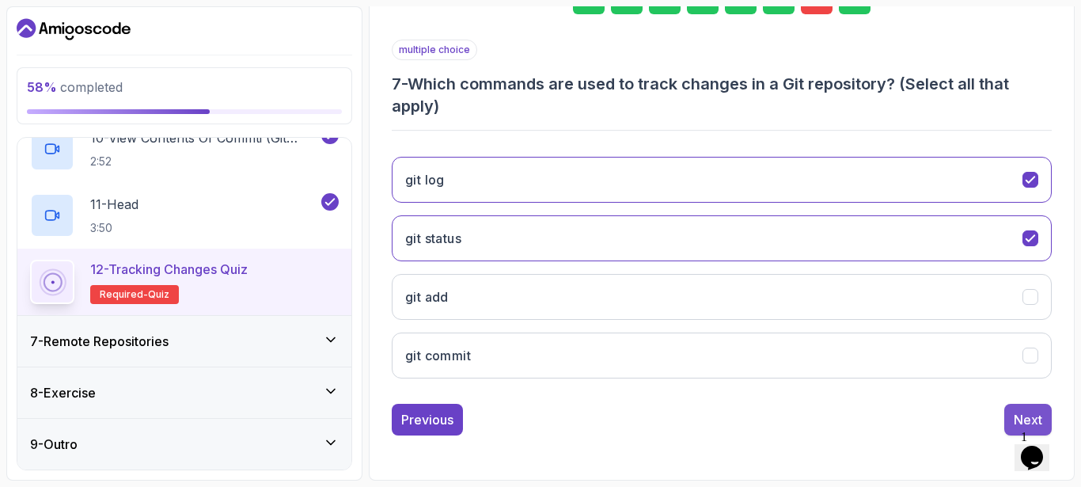
click at [1016, 408] on button "Next" at bounding box center [1028, 420] width 47 height 32
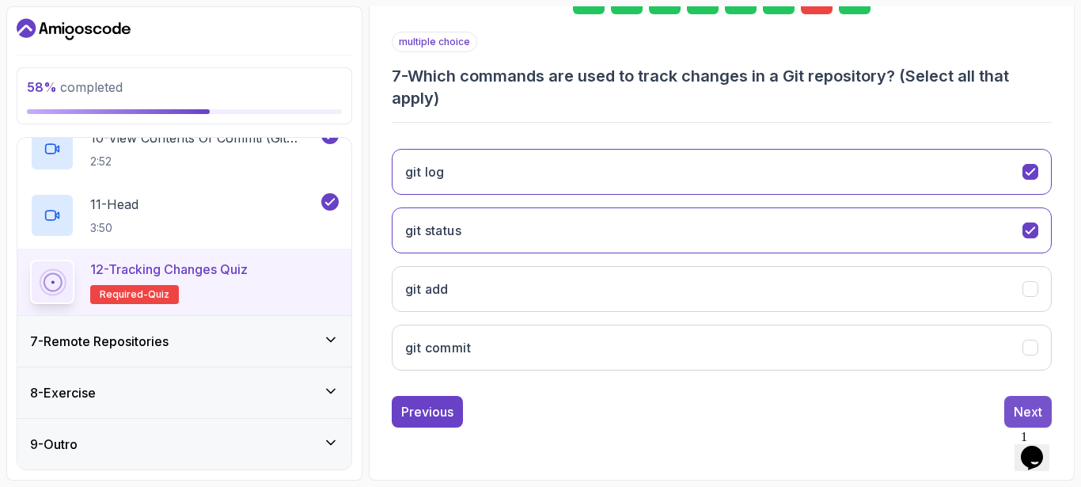
scroll to position [245, 0]
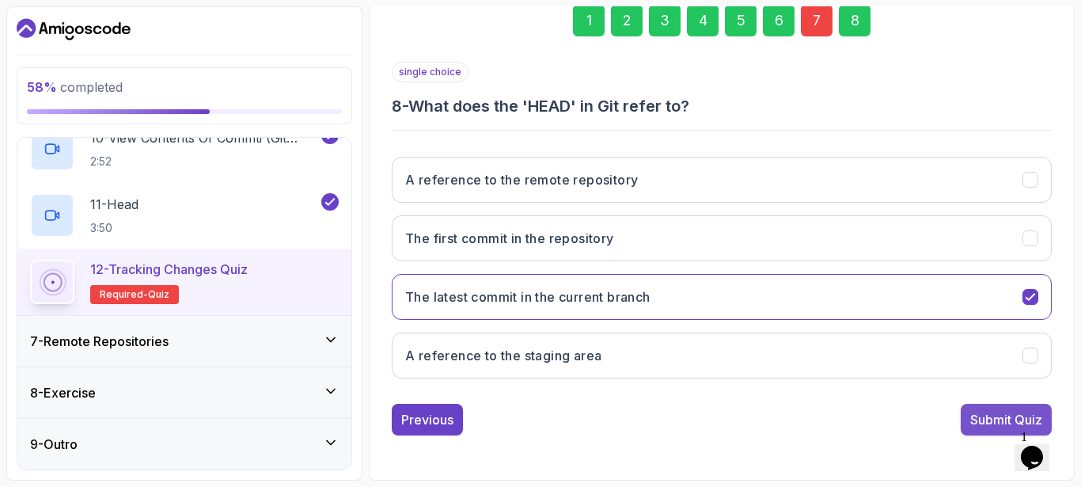
click at [989, 407] on button "Submit Quiz" at bounding box center [1006, 420] width 91 height 32
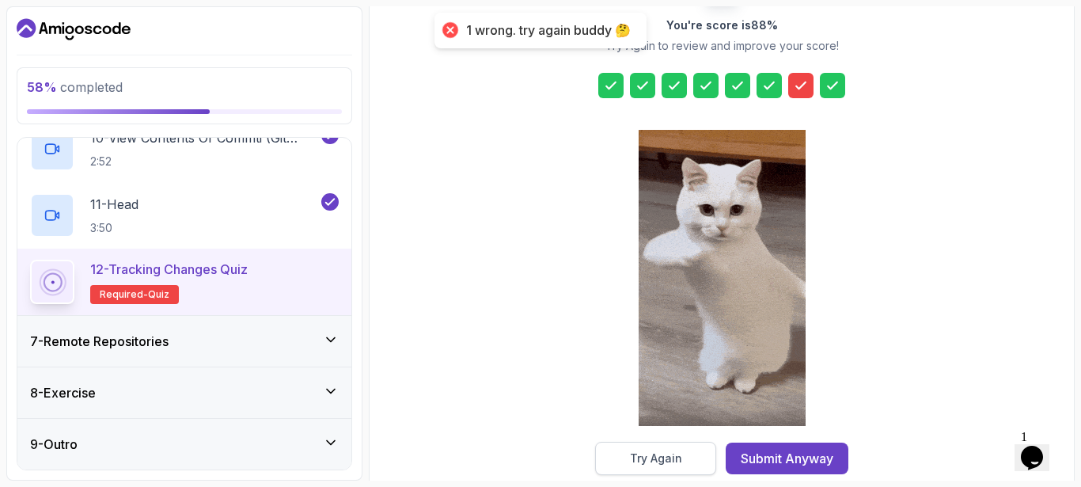
click at [651, 446] on button "Try Again" at bounding box center [655, 458] width 121 height 33
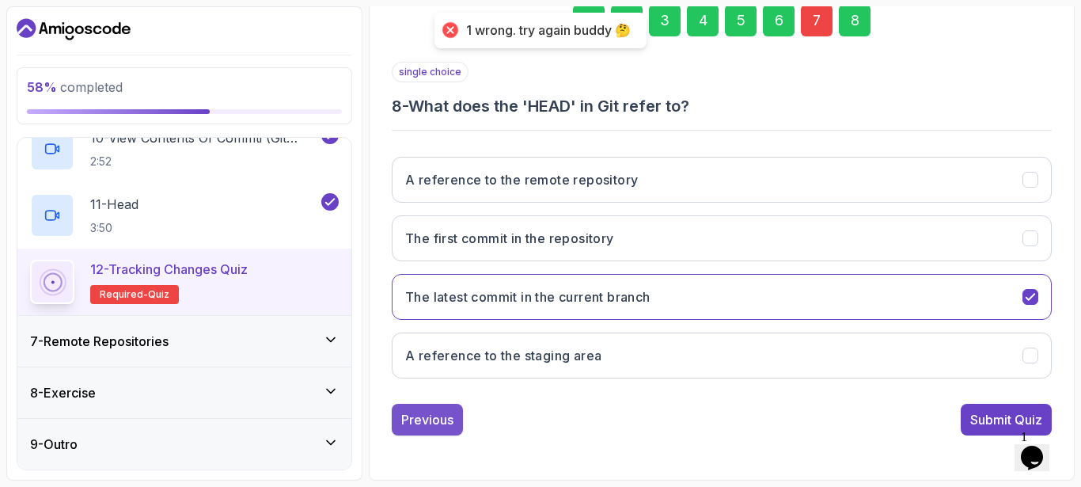
click at [448, 411] on div "Previous" at bounding box center [427, 419] width 52 height 19
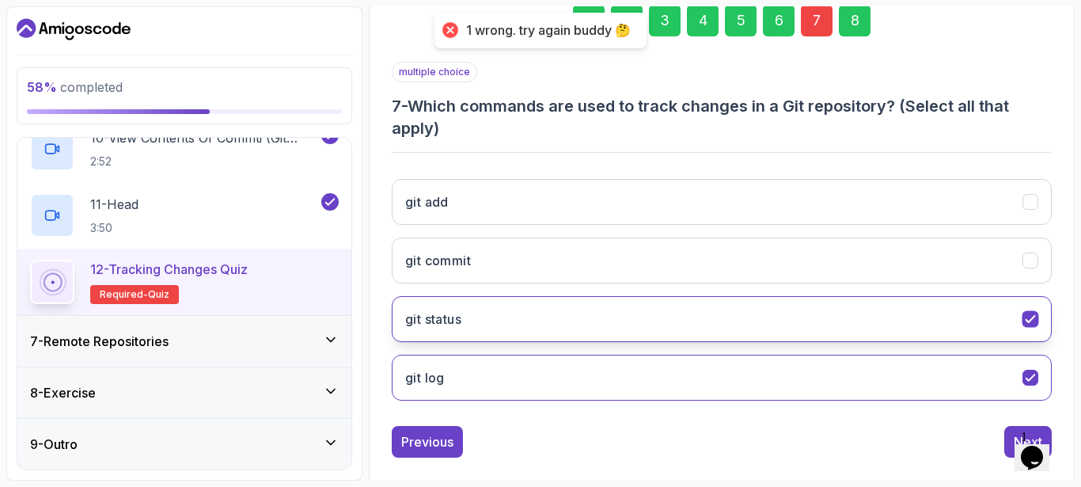
click at [710, 319] on button "git status" at bounding box center [722, 319] width 660 height 46
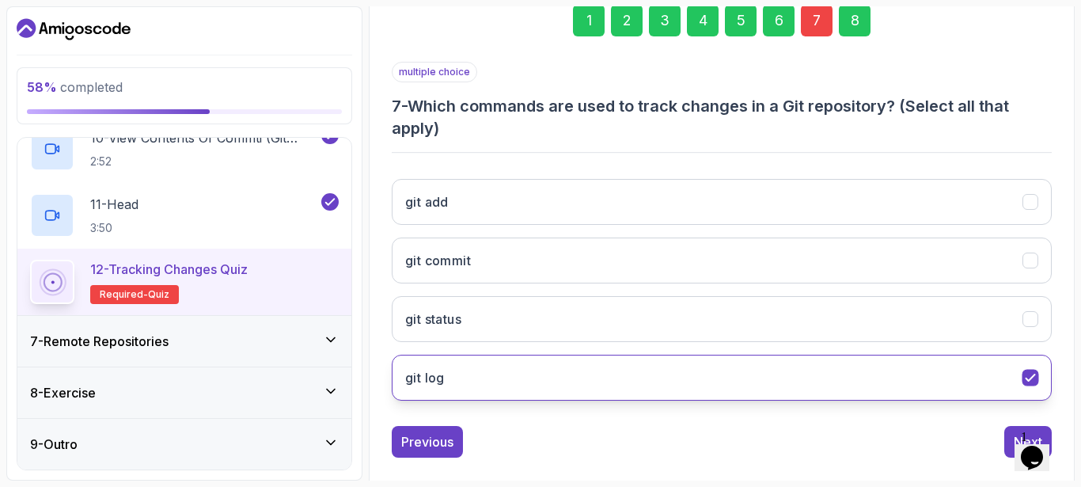
click at [687, 383] on button "git log" at bounding box center [722, 378] width 660 height 46
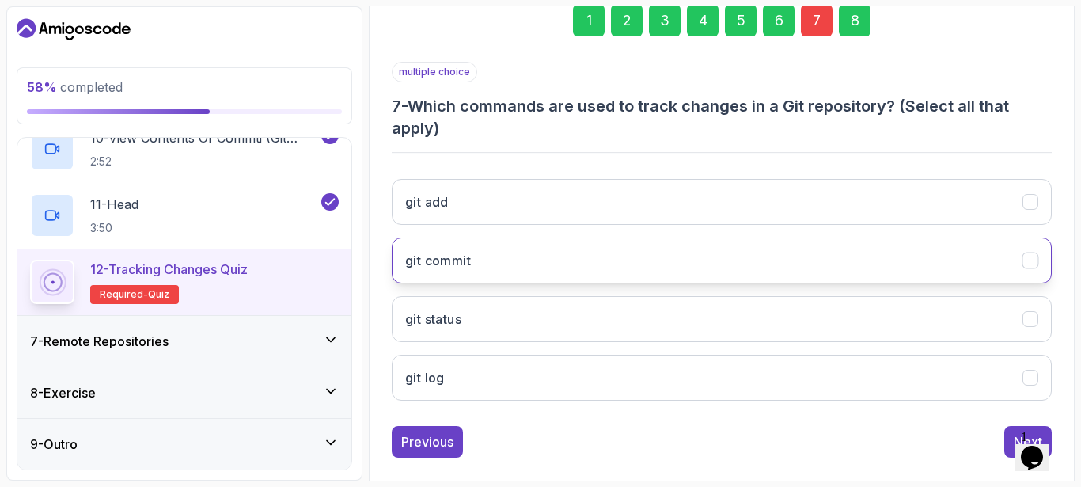
click at [730, 253] on button "git commit" at bounding box center [722, 260] width 660 height 46
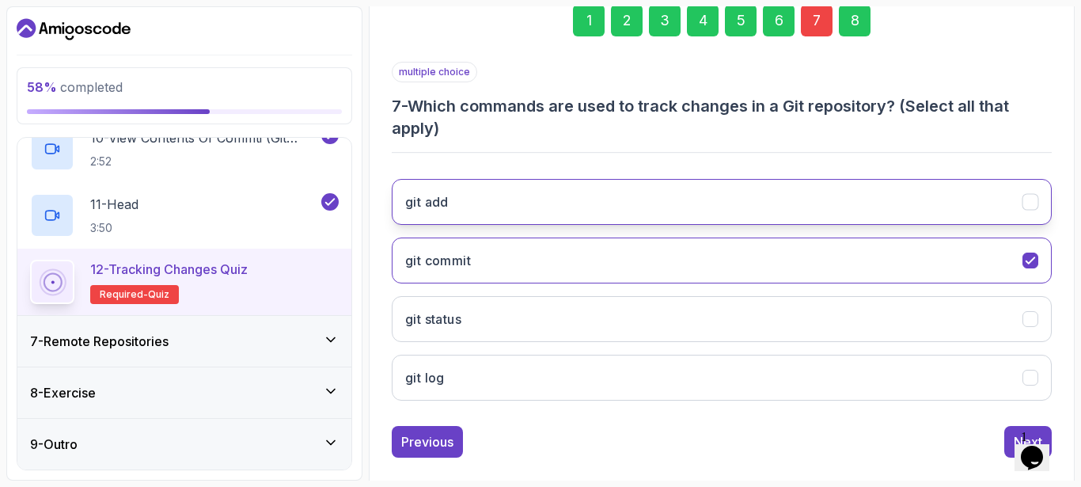
click at [743, 188] on button "git add" at bounding box center [722, 202] width 660 height 46
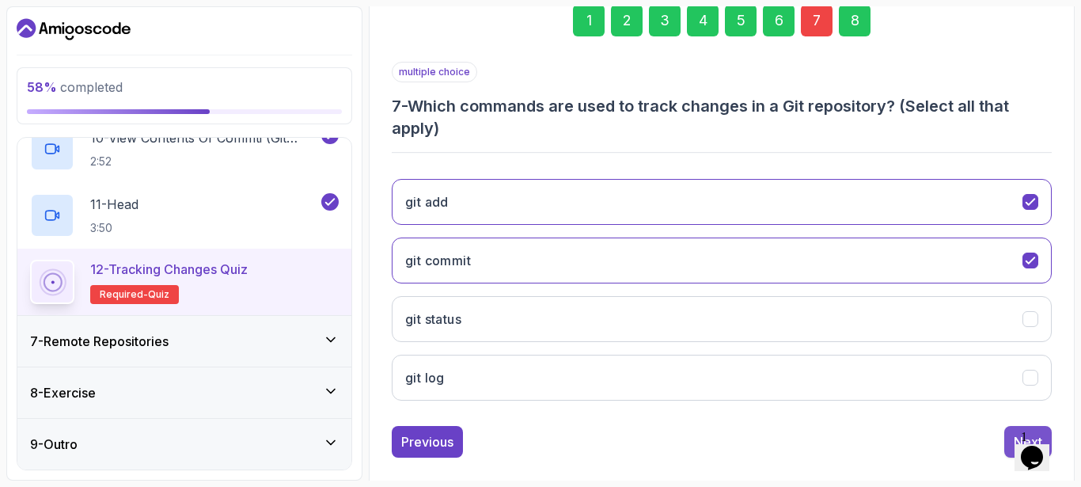
click at [1011, 433] on button "Next" at bounding box center [1028, 442] width 47 height 32
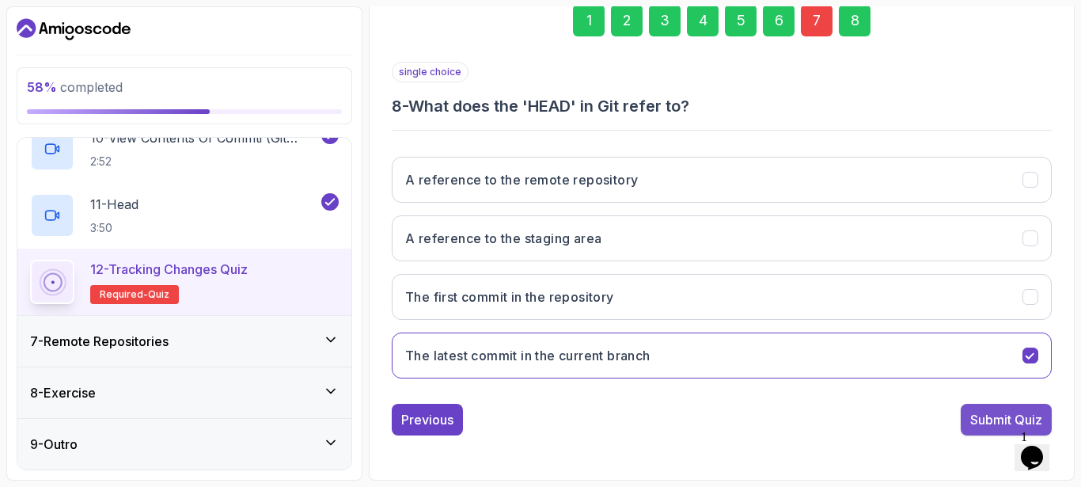
click at [990, 424] on div "Submit Quiz" at bounding box center [1007, 419] width 72 height 19
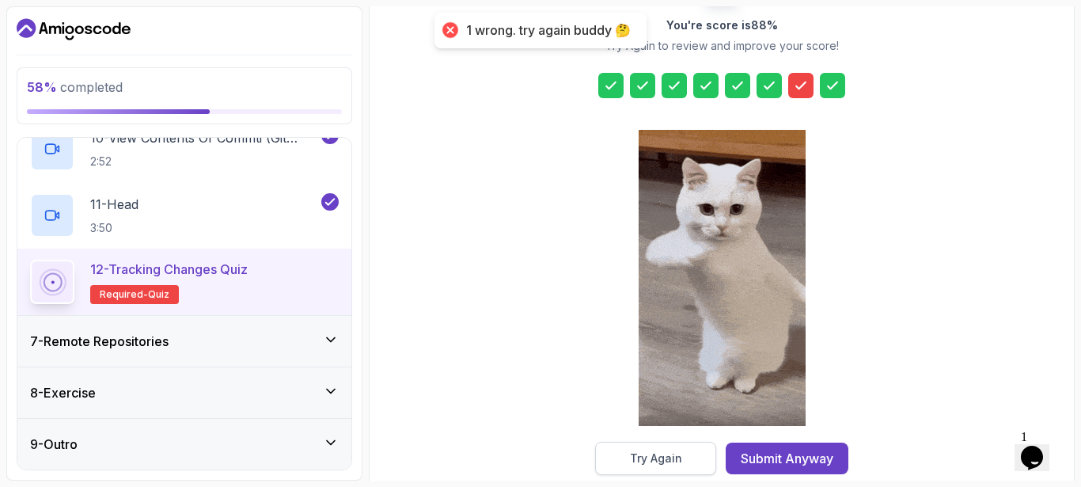
click at [651, 460] on div "Try Again" at bounding box center [656, 458] width 52 height 16
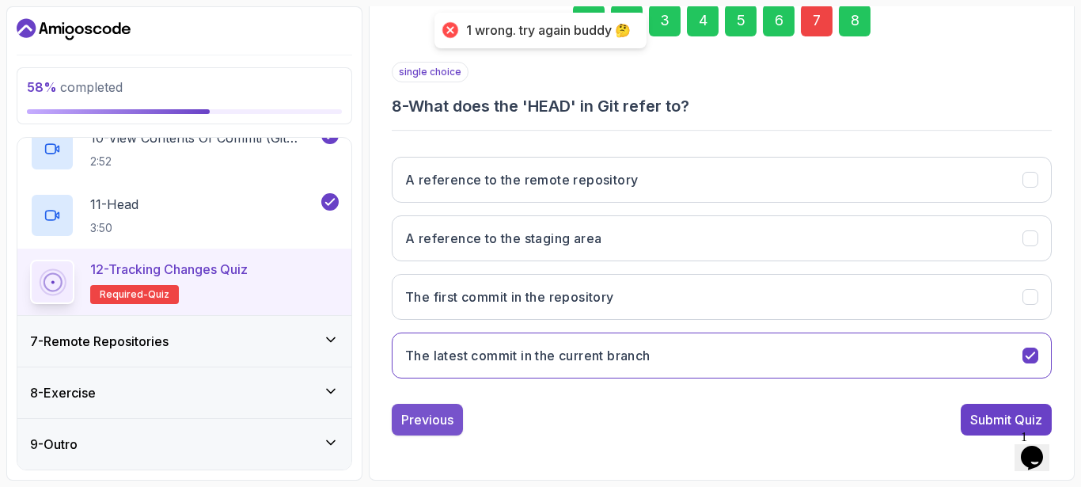
click at [420, 407] on button "Previous" at bounding box center [427, 420] width 71 height 32
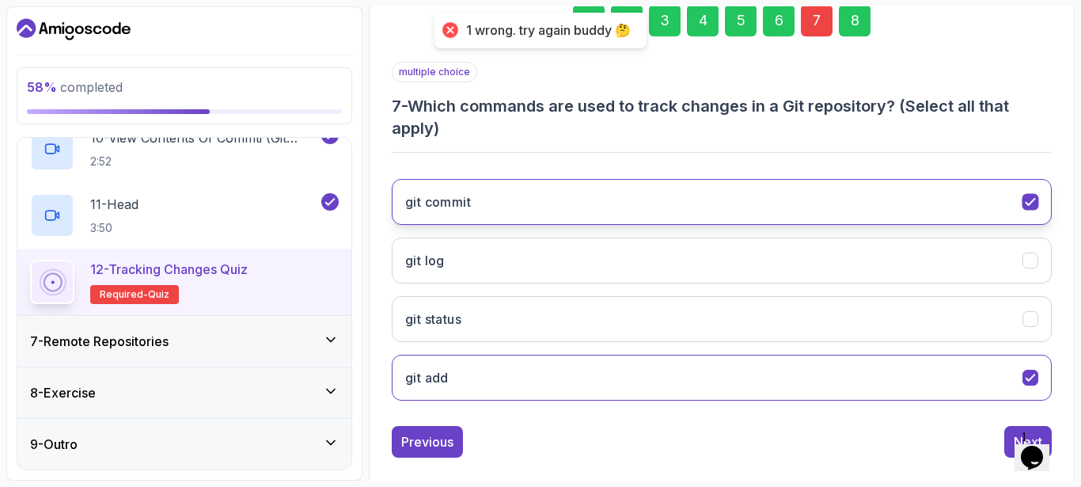
click at [767, 192] on button "git commit" at bounding box center [722, 202] width 660 height 46
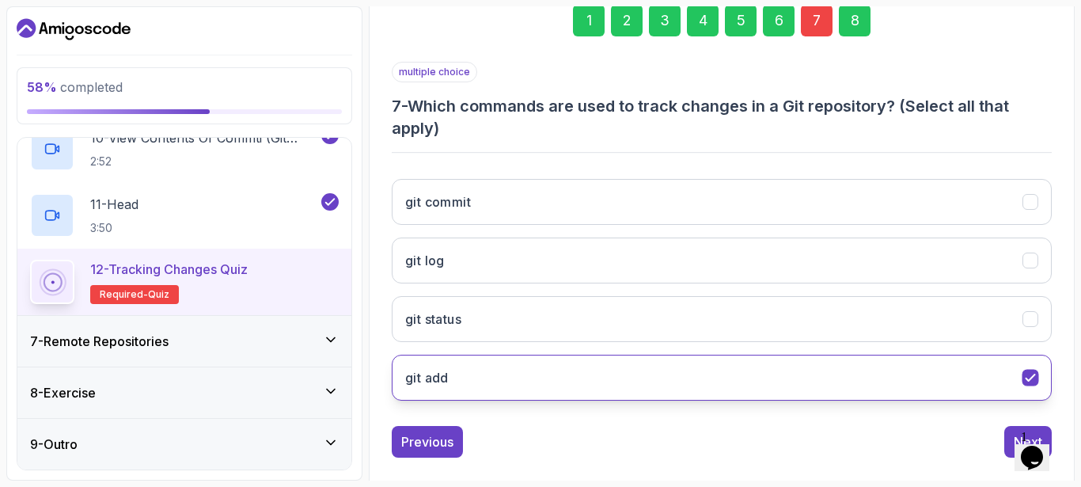
click at [722, 382] on button "git add" at bounding box center [722, 378] width 660 height 46
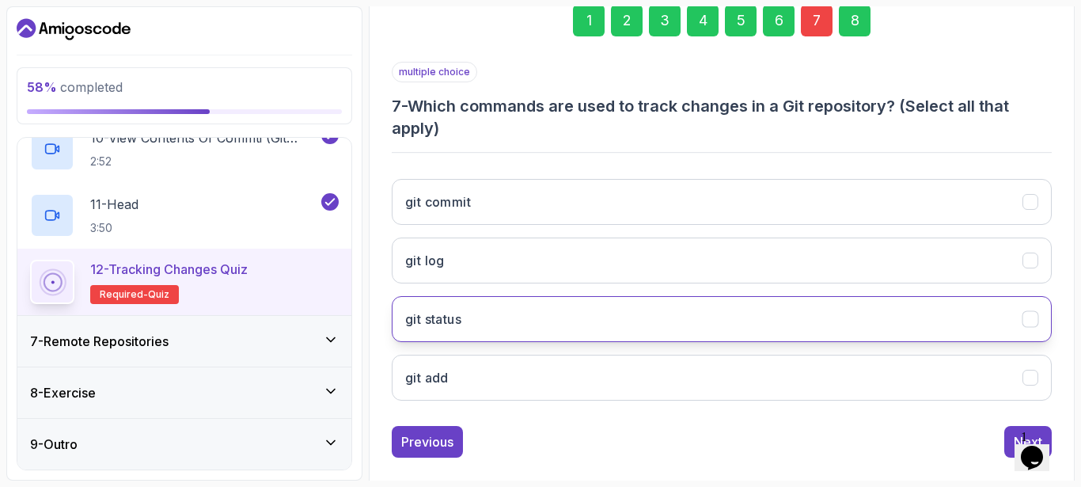
click at [718, 314] on button "git status" at bounding box center [722, 319] width 660 height 46
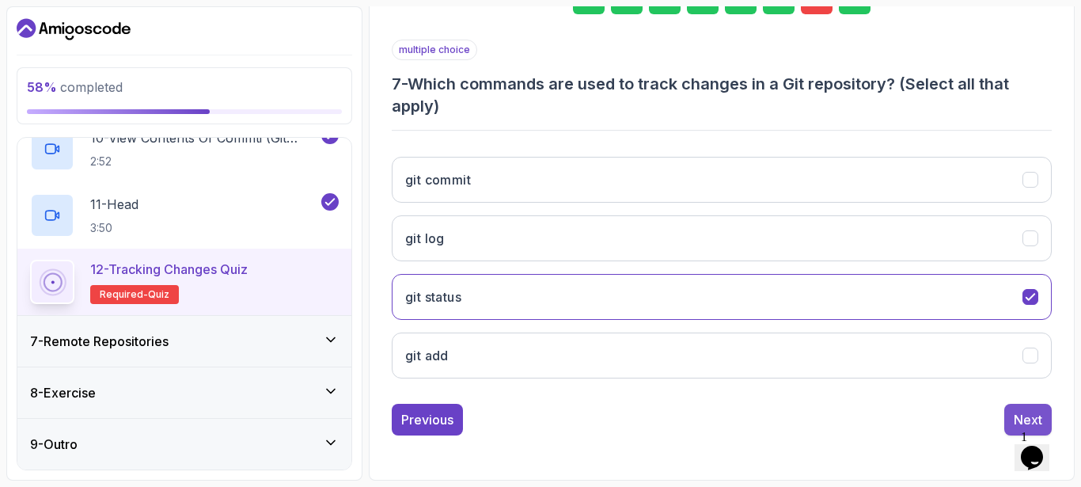
click at [1011, 413] on button "Next" at bounding box center [1028, 420] width 47 height 32
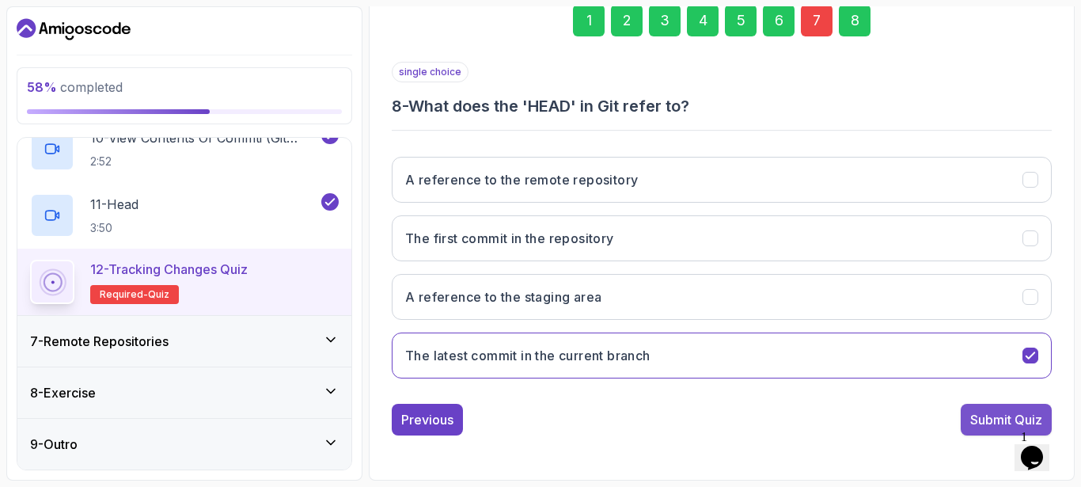
click at [1009, 413] on div "Submit Quiz" at bounding box center [1007, 419] width 72 height 19
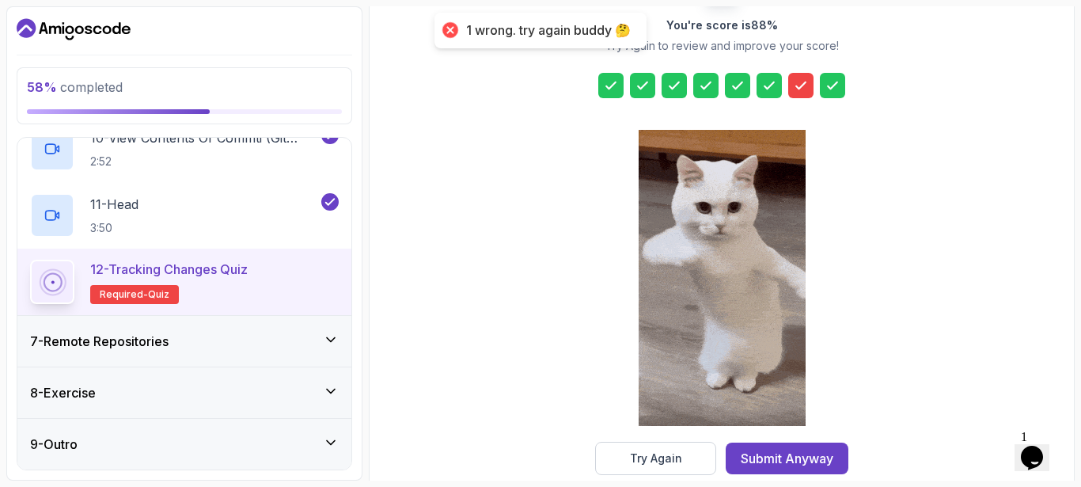
click at [591, 456] on div "You're score is 88 % Try Again to review and improve your score! Try Again Subm…" at bounding box center [722, 221] width 304 height 508
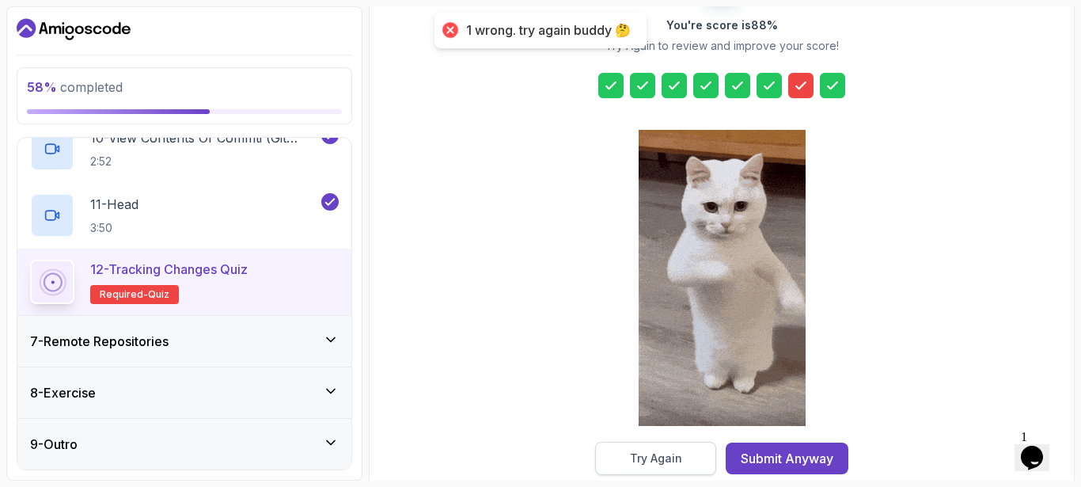
click at [599, 453] on button "Try Again" at bounding box center [655, 458] width 121 height 33
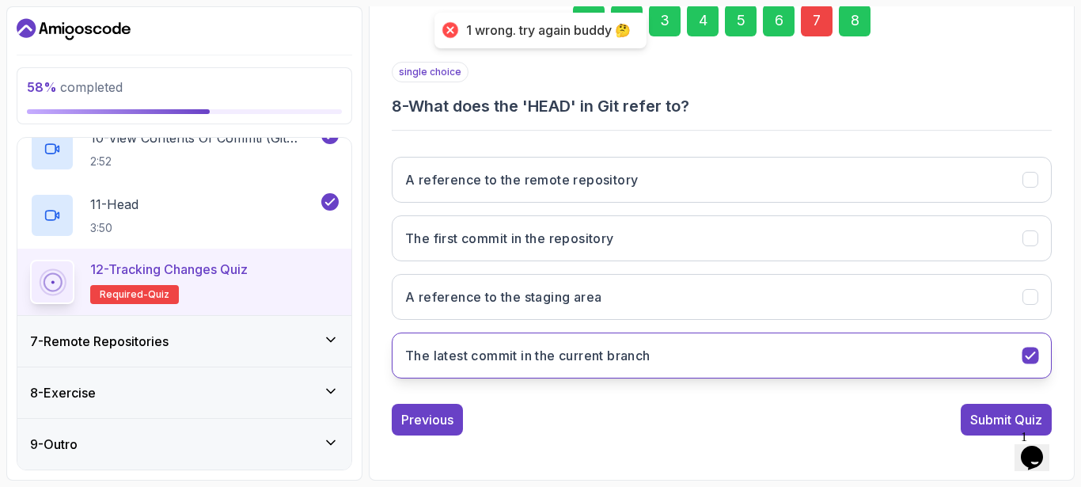
click at [621, 370] on button "The latest commit in the current branch" at bounding box center [722, 355] width 660 height 46
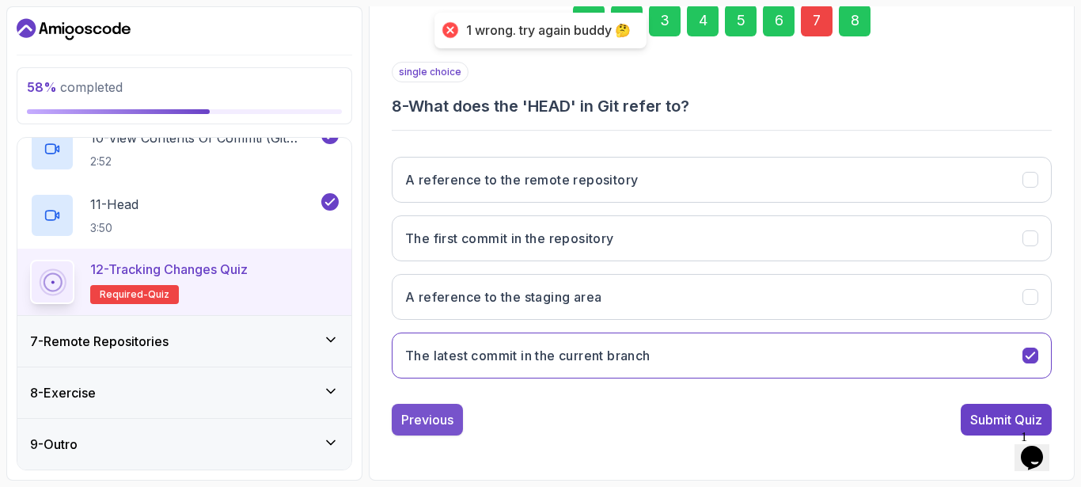
click at [416, 431] on button "Previous" at bounding box center [427, 420] width 71 height 32
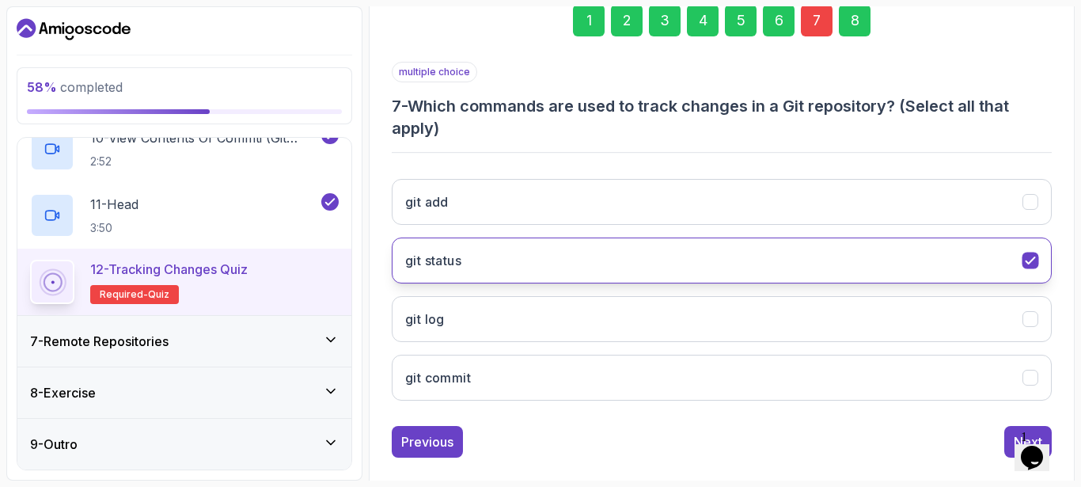
click at [620, 263] on button "git status" at bounding box center [722, 260] width 660 height 46
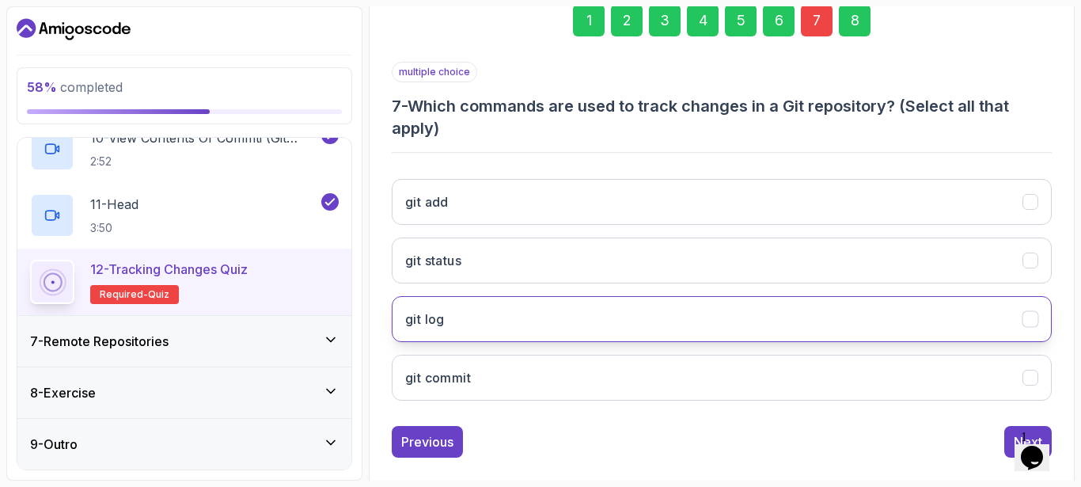
click at [596, 334] on button "git log" at bounding box center [722, 319] width 660 height 46
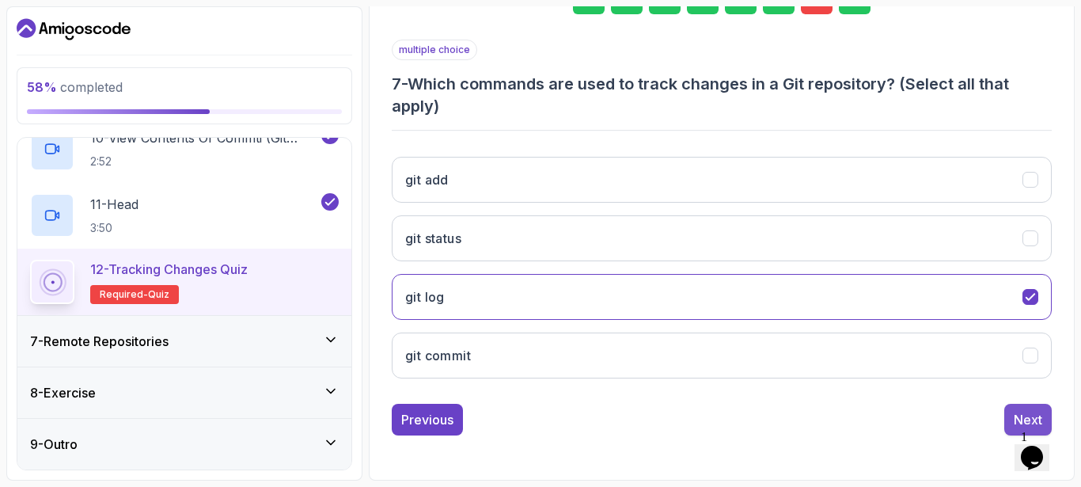
click at [1009, 413] on button "Next" at bounding box center [1028, 420] width 47 height 32
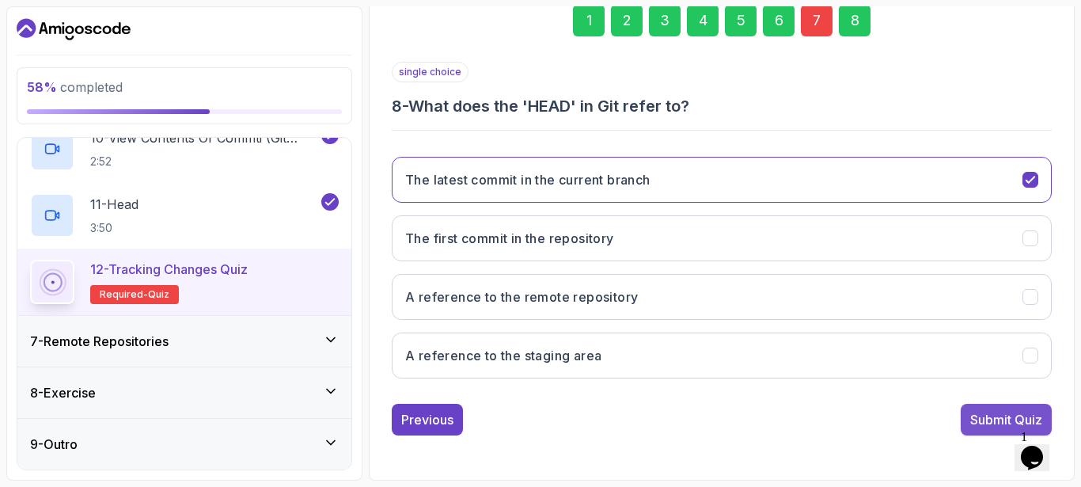
click at [996, 420] on div "Submit Quiz" at bounding box center [1007, 419] width 72 height 19
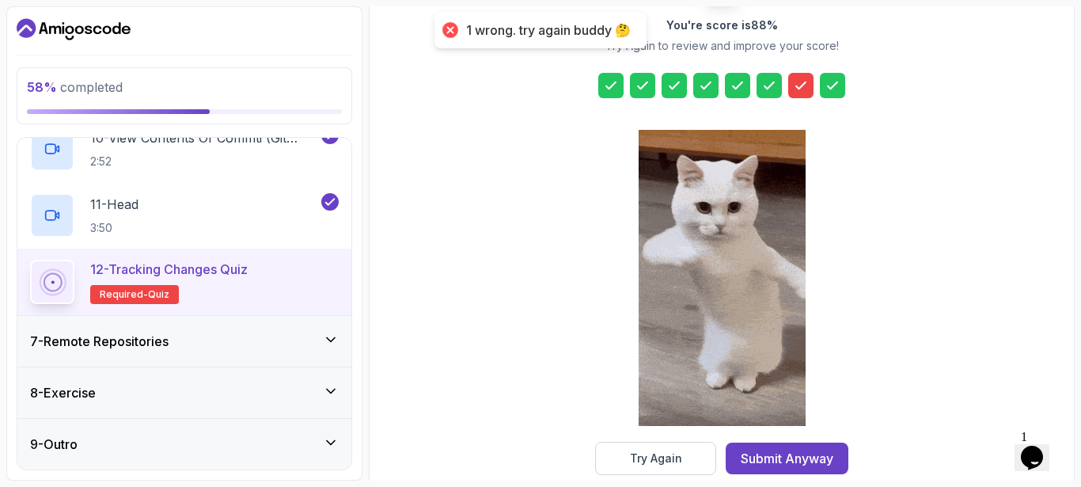
drag, startPoint x: 605, startPoint y: 452, endPoint x: 617, endPoint y: 450, distance: 12.0
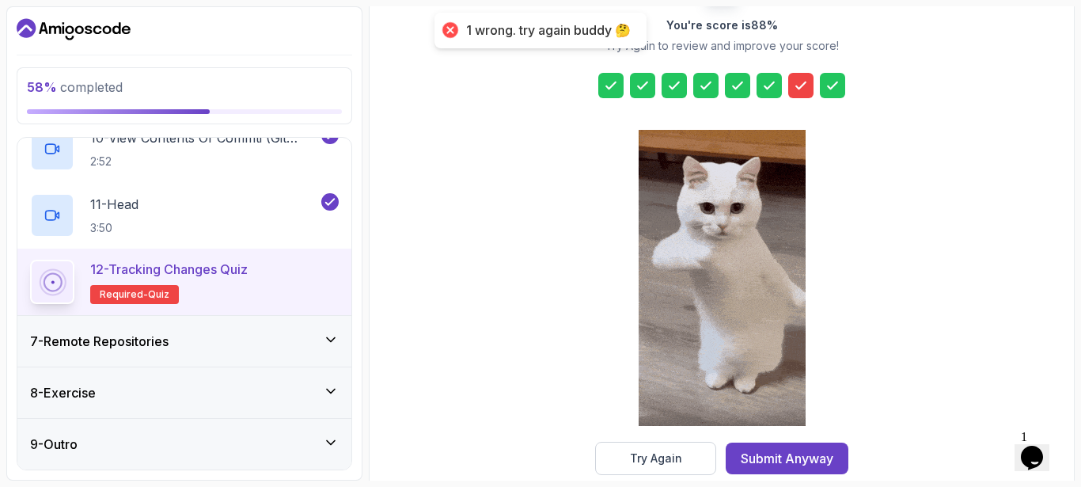
click at [606, 452] on button "Try Again" at bounding box center [655, 458] width 121 height 33
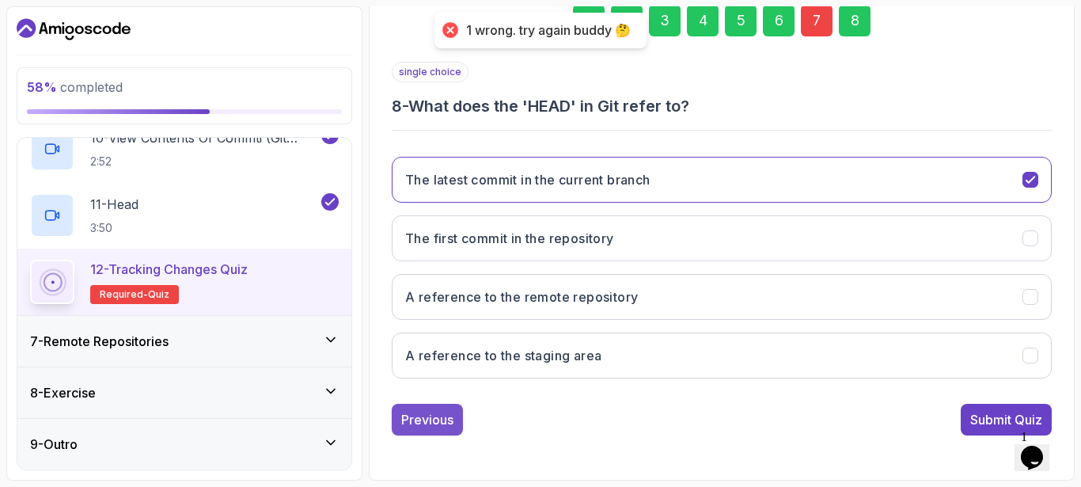
click at [457, 416] on button "Previous" at bounding box center [427, 420] width 71 height 32
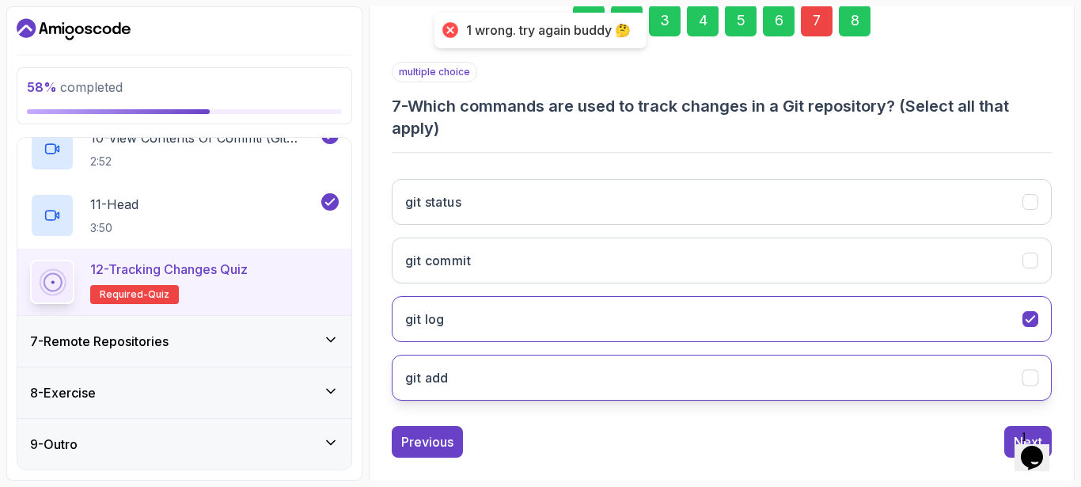
click at [630, 363] on button "git add" at bounding box center [722, 378] width 660 height 46
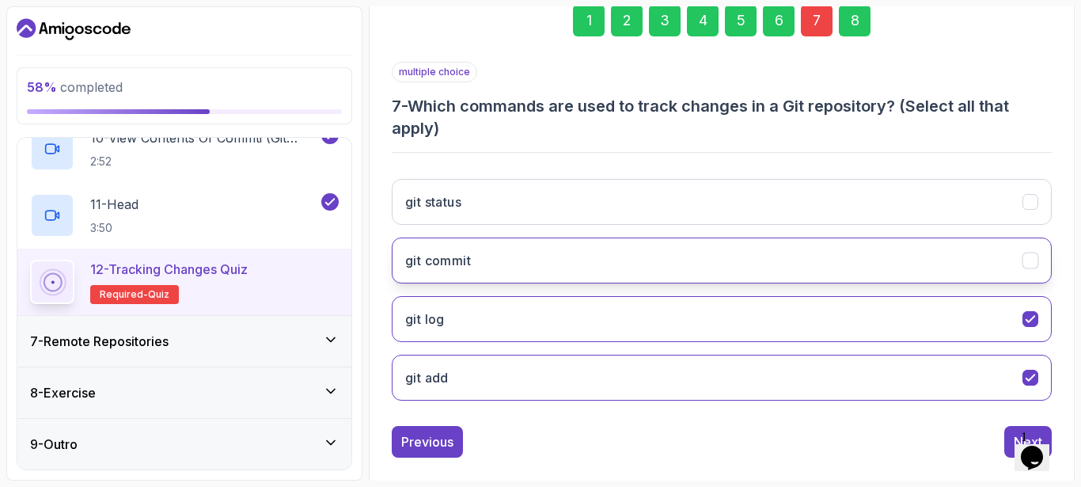
click at [670, 268] on button "git commit" at bounding box center [722, 260] width 660 height 46
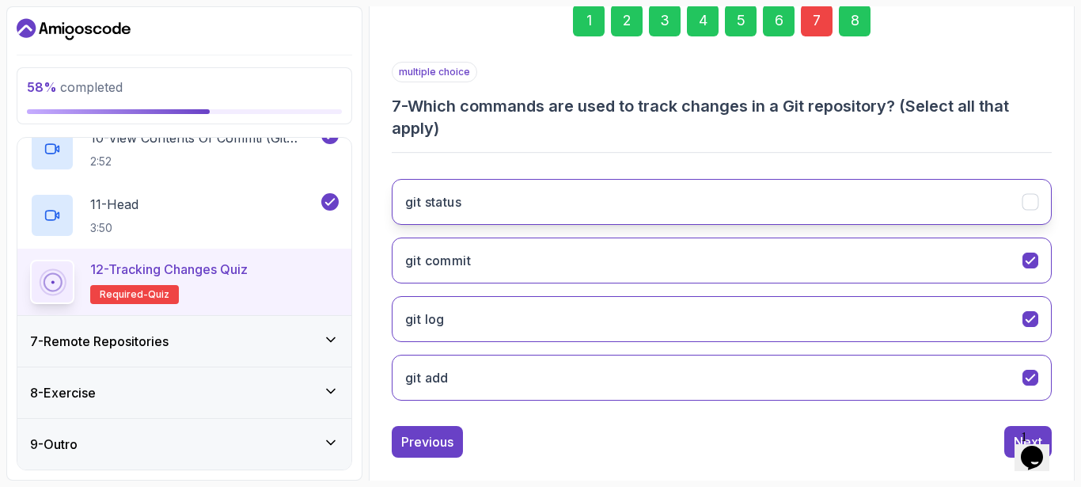
click at [711, 187] on button "git status" at bounding box center [722, 202] width 660 height 46
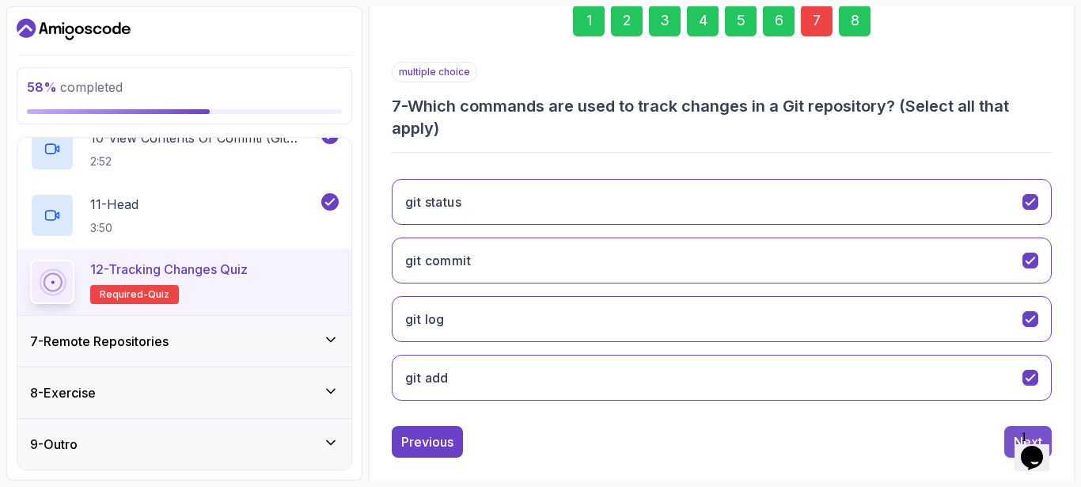
click at [1011, 436] on button "Next" at bounding box center [1028, 442] width 47 height 32
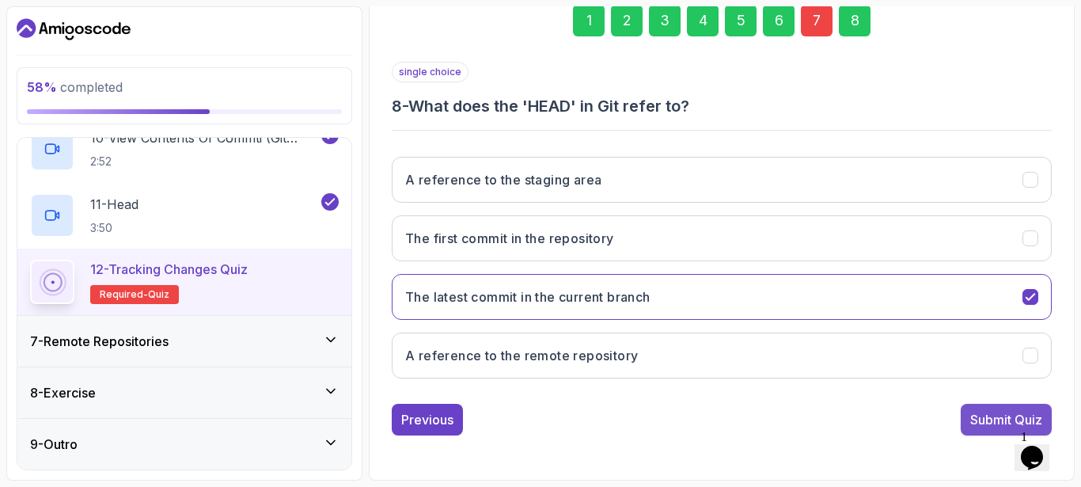
click at [1006, 422] on div "Submit Quiz" at bounding box center [1007, 419] width 72 height 19
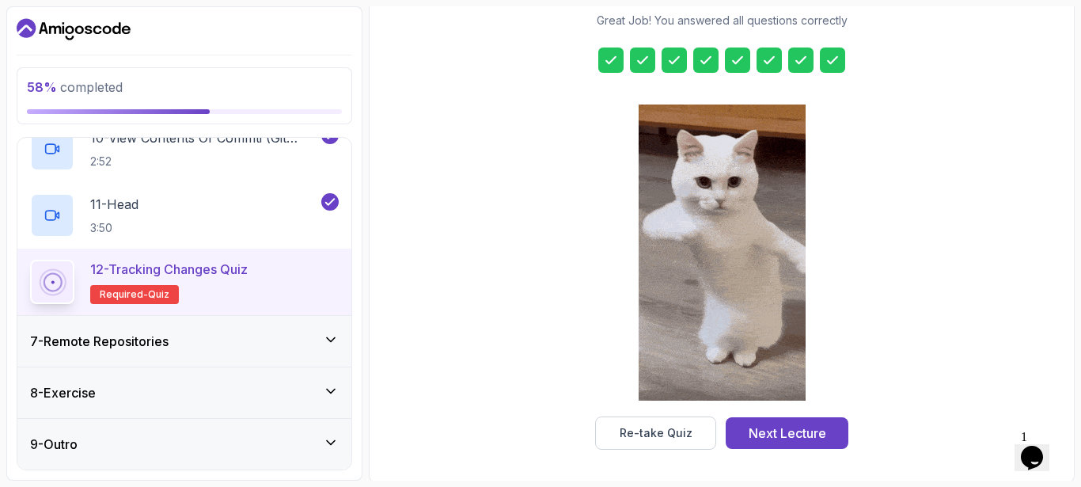
scroll to position [272, 0]
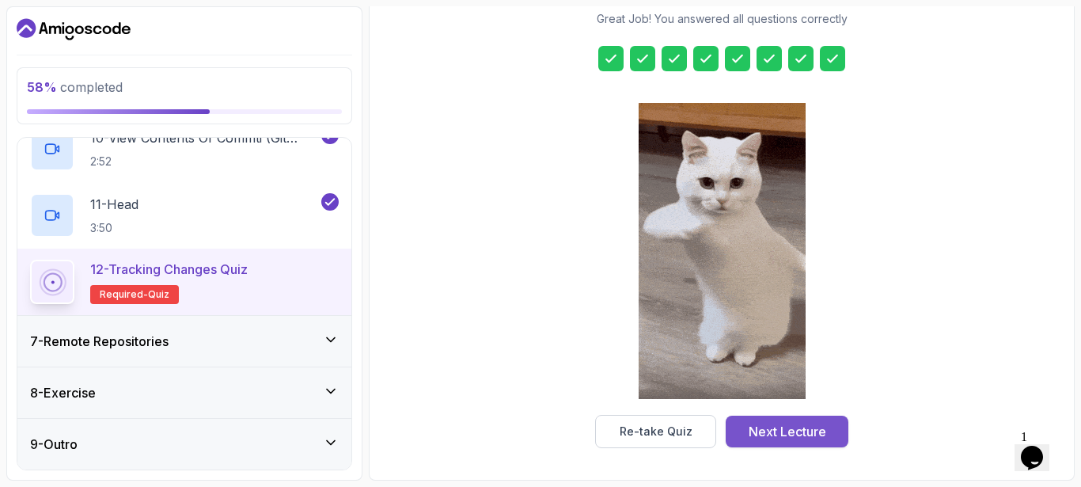
click at [785, 434] on div "Next Lecture" at bounding box center [788, 431] width 78 height 19
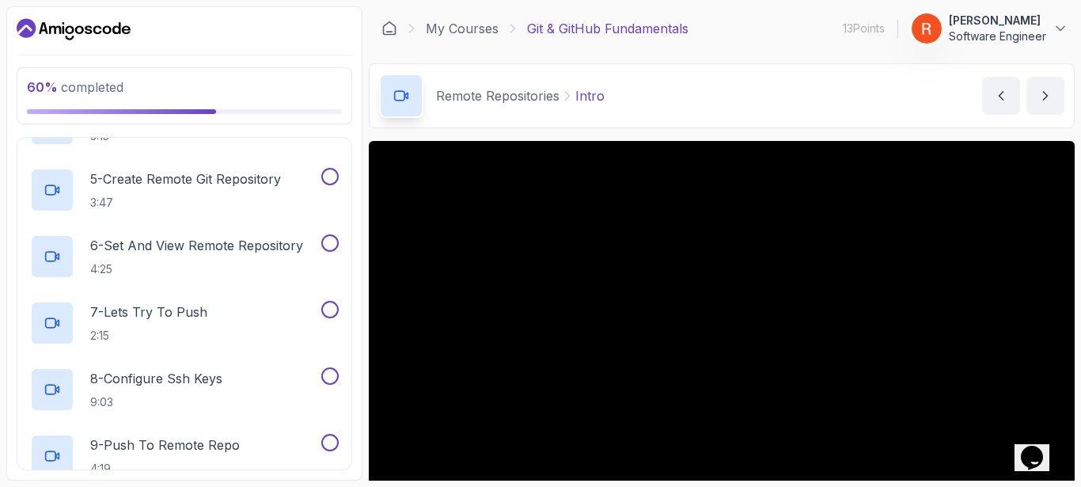
scroll to position [796, 0]
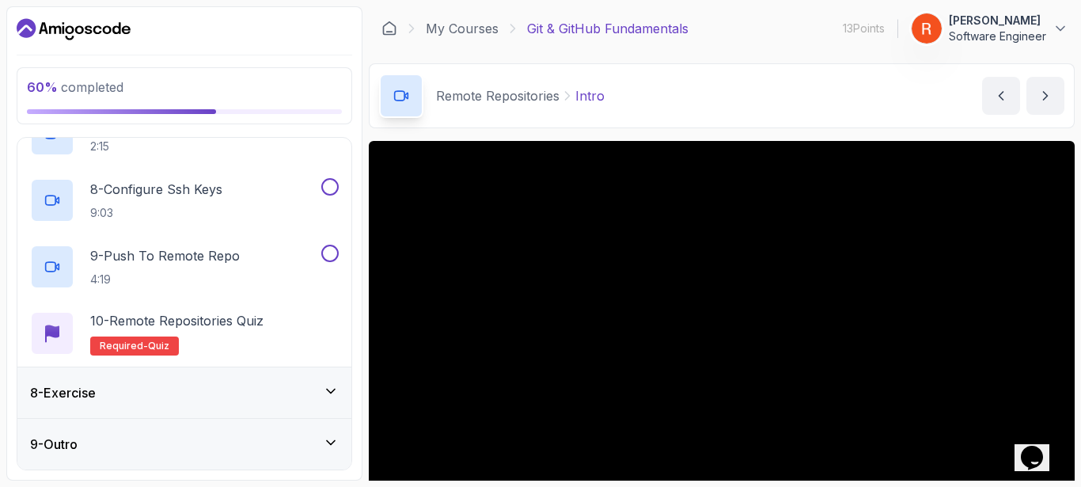
click at [214, 396] on div "8 - Exercise" at bounding box center [184, 392] width 309 height 19
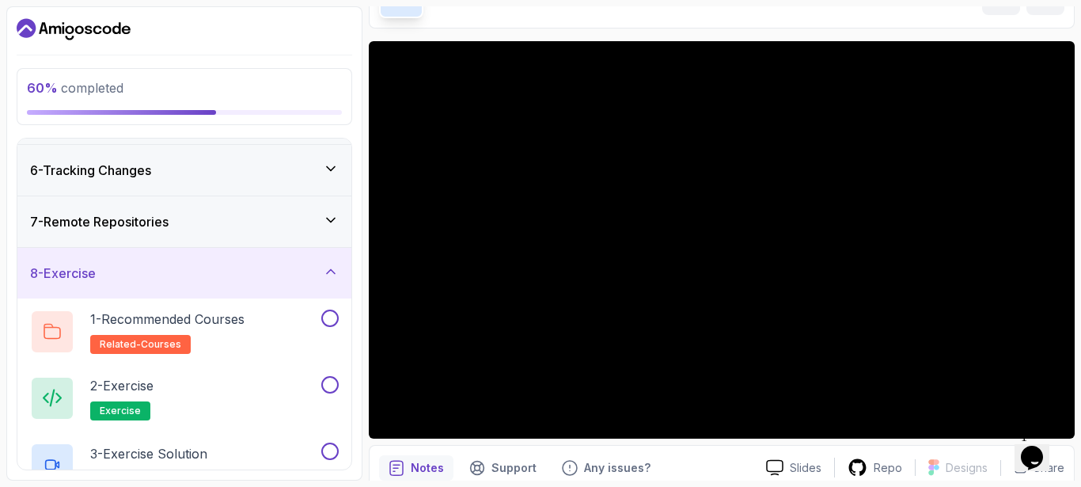
scroll to position [168, 0]
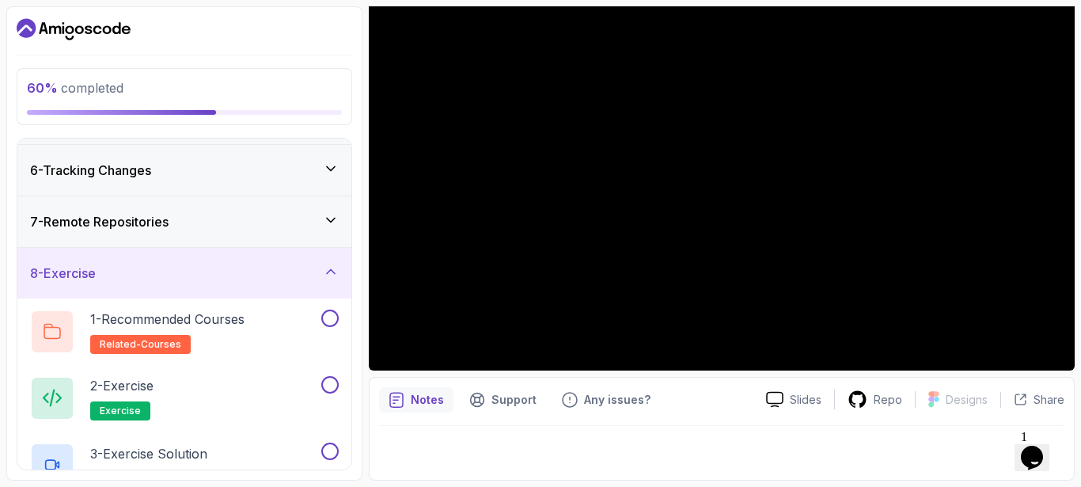
click at [879, 451] on div at bounding box center [722, 448] width 686 height 44
